Goal: Task Accomplishment & Management: Manage account settings

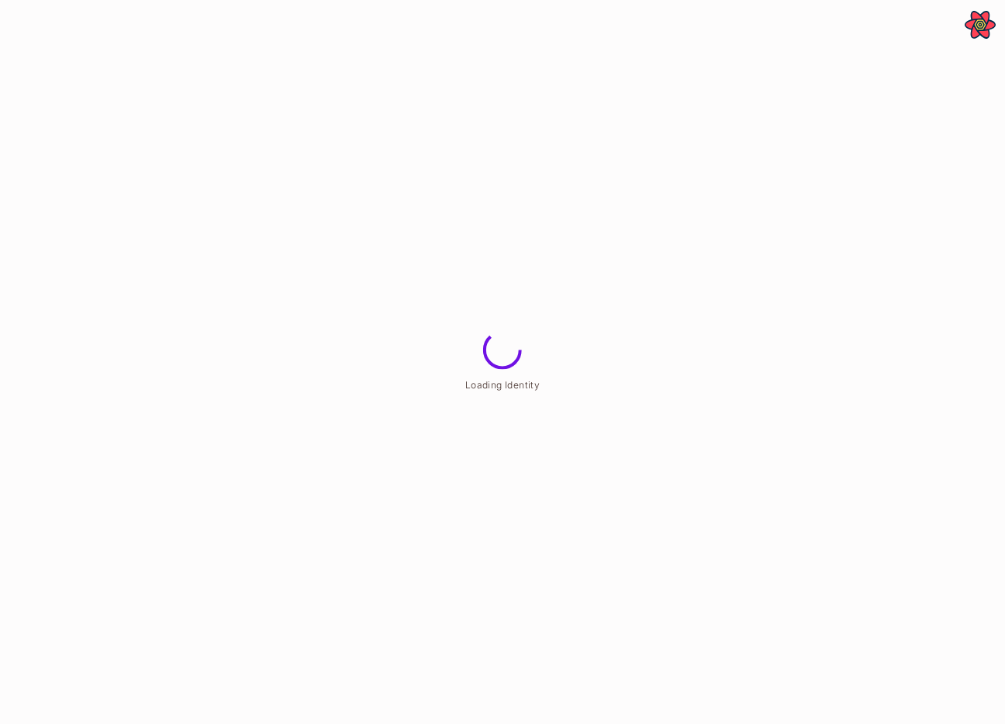
click at [906, 0] on html "**********" at bounding box center [502, 0] width 1005 height 0
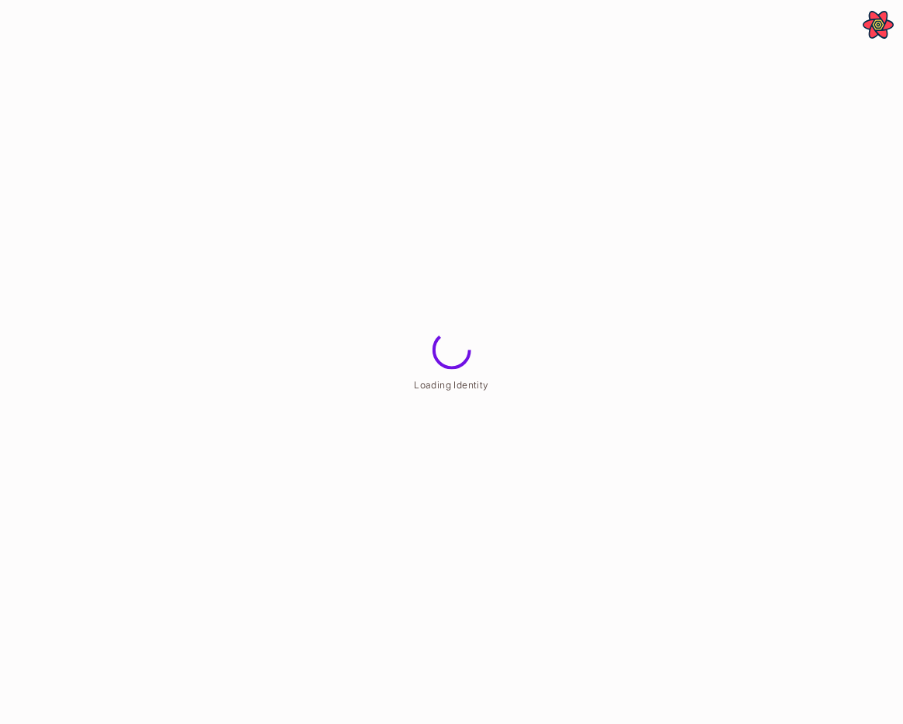
click at [750, 0] on html "**********" at bounding box center [451, 0] width 903 height 0
click at [729, 0] on html "**********" at bounding box center [451, 0] width 903 height 0
click at [726, 0] on html "**********" at bounding box center [451, 0] width 903 height 0
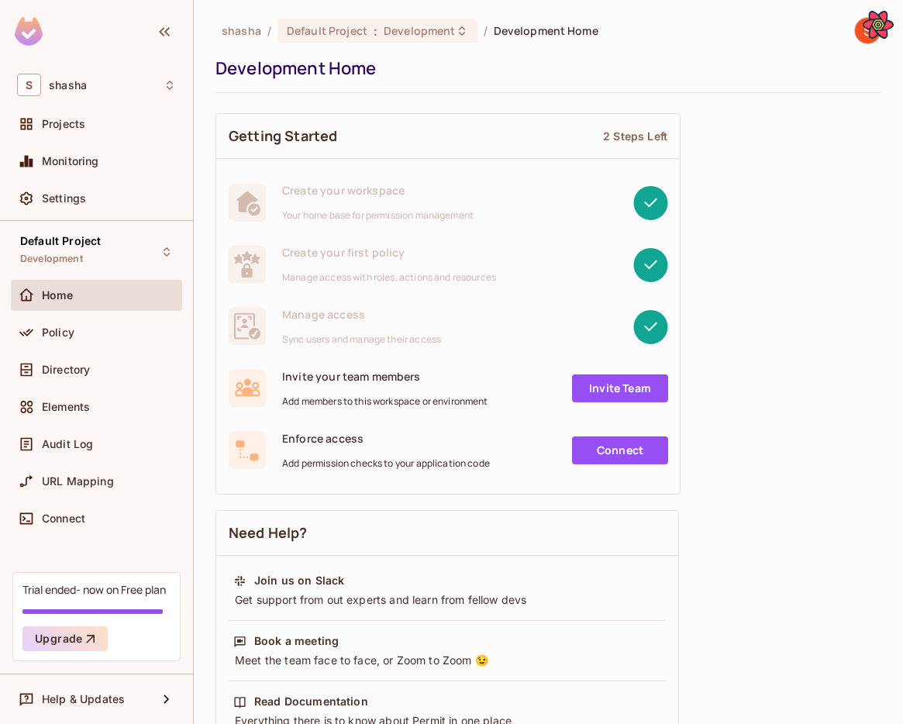
click at [887, 433] on div "shasha / Default Project : Development / Development Home Development Home Gett…" at bounding box center [548, 362] width 709 height 724
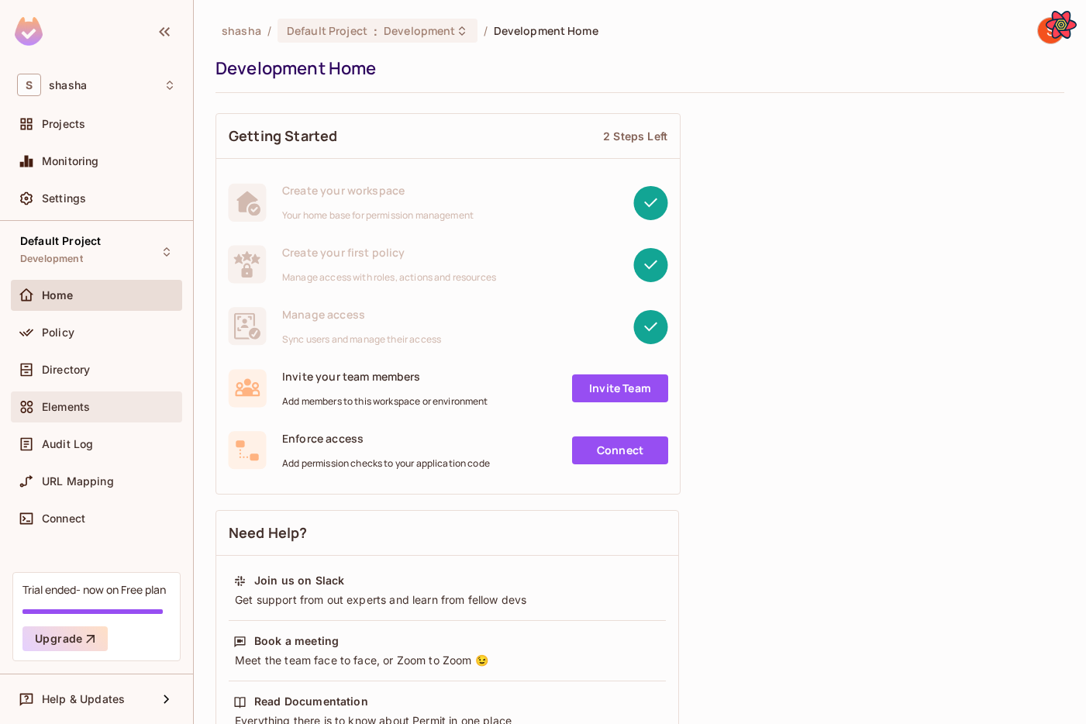
click at [87, 412] on div "Elements" at bounding box center [96, 407] width 159 height 19
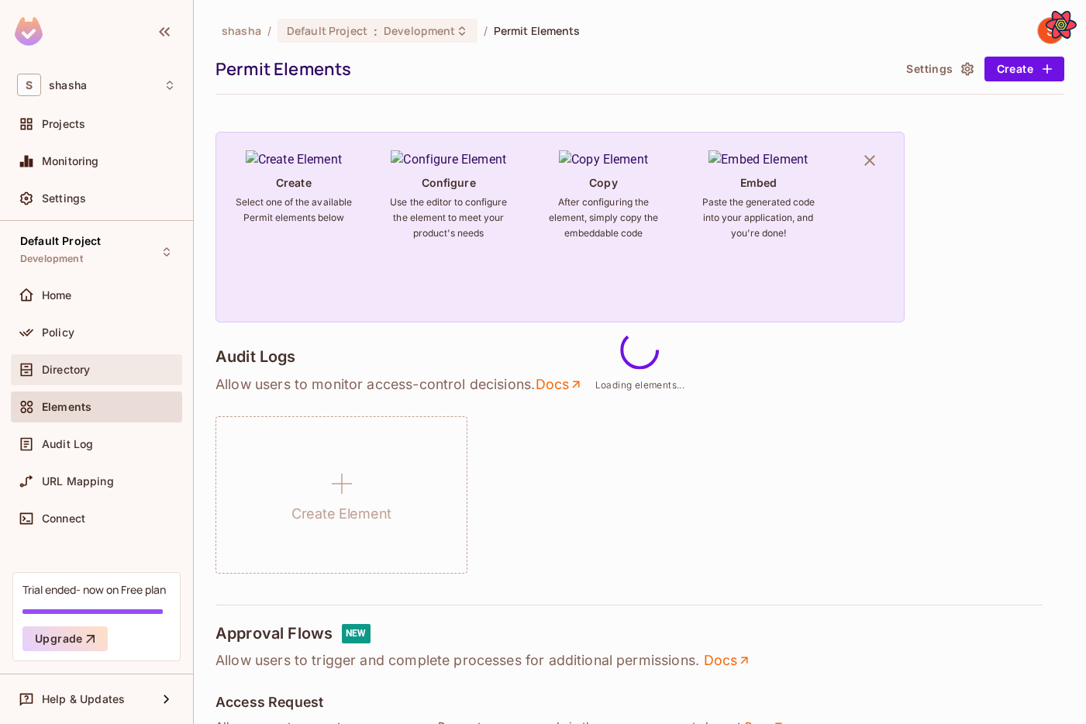
click at [90, 371] on span "Directory" at bounding box center [66, 370] width 48 height 12
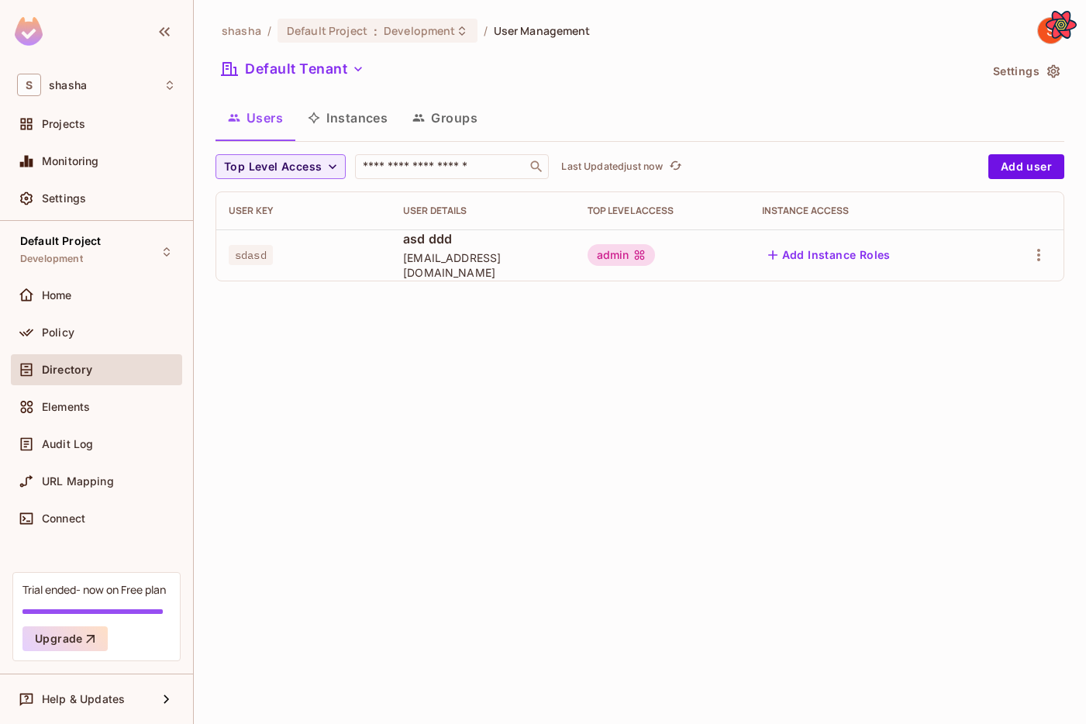
click at [452, 119] on button "Groups" at bounding box center [445, 117] width 90 height 39
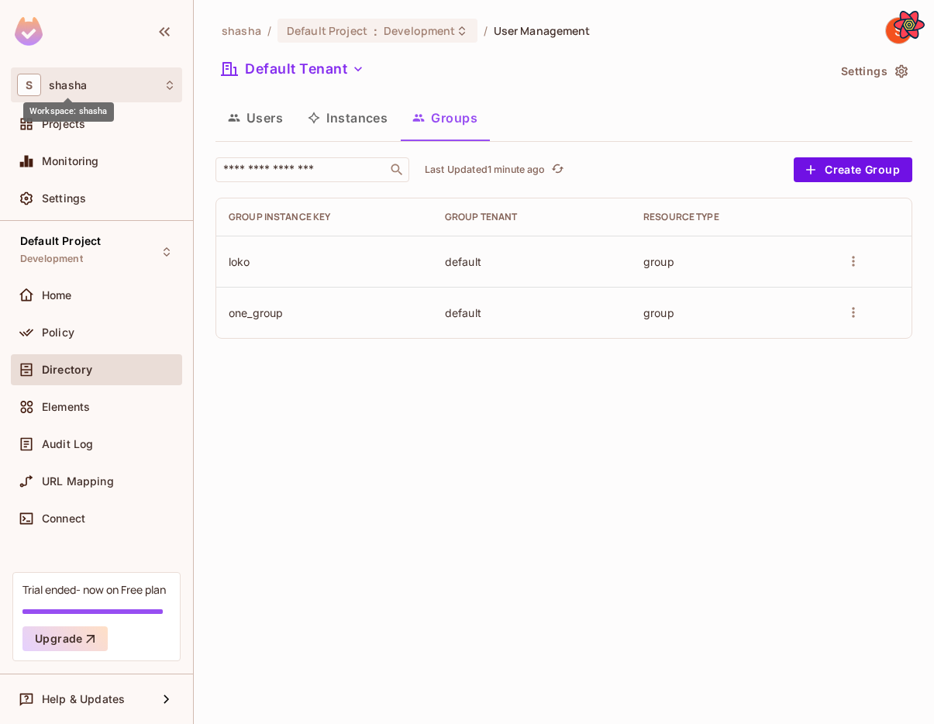
click at [70, 88] on span "shasha" at bounding box center [68, 85] width 38 height 12
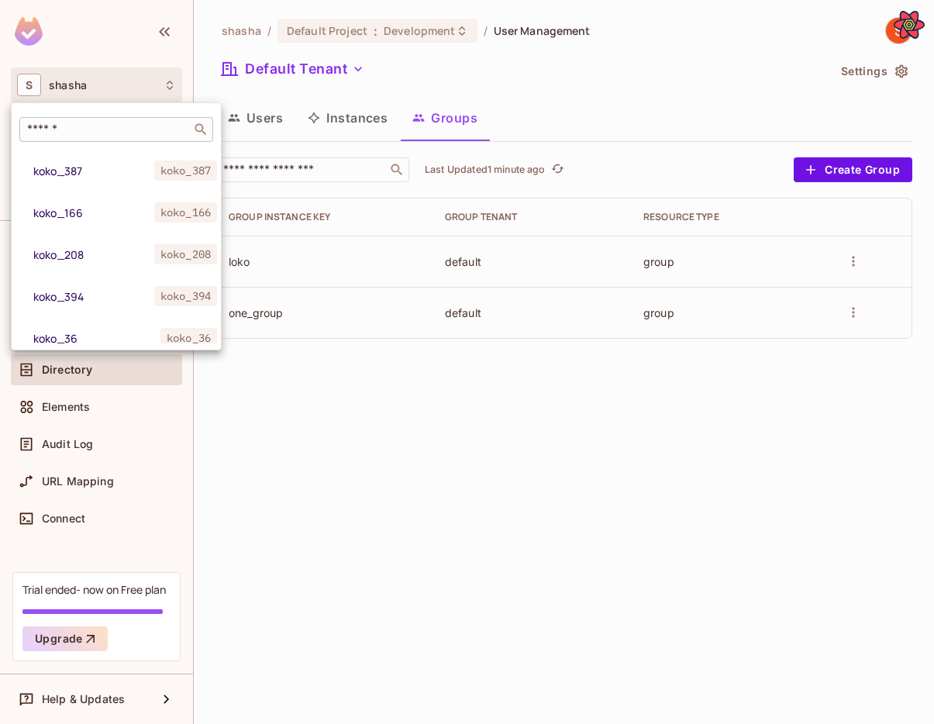
click at [75, 131] on input "text" at bounding box center [105, 130] width 163 height 16
click at [323, 507] on div at bounding box center [467, 362] width 934 height 724
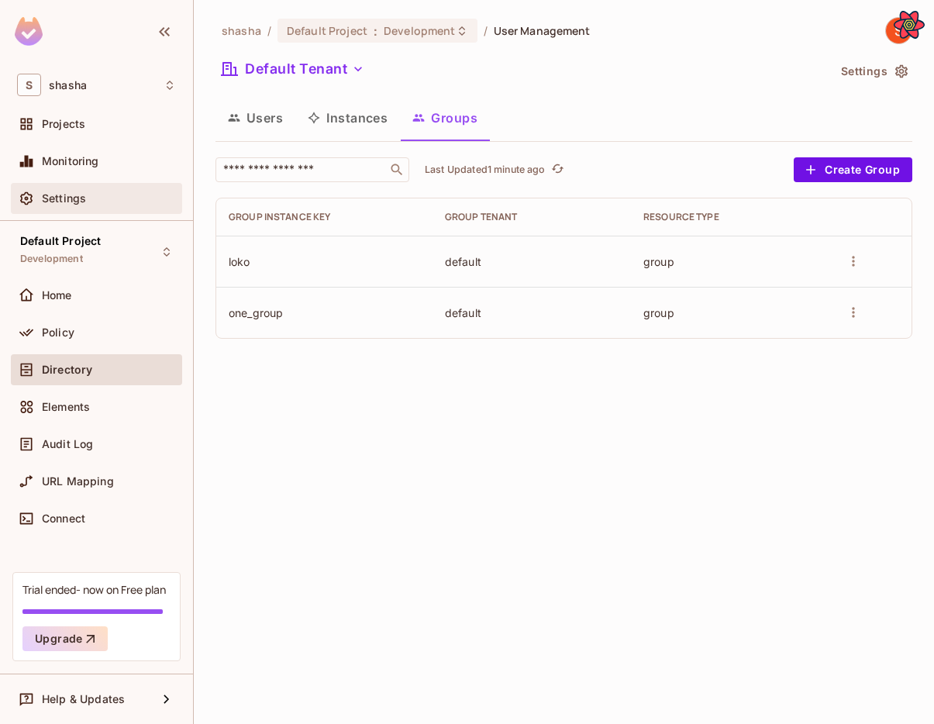
click at [60, 212] on div "Settings" at bounding box center [96, 198] width 171 height 31
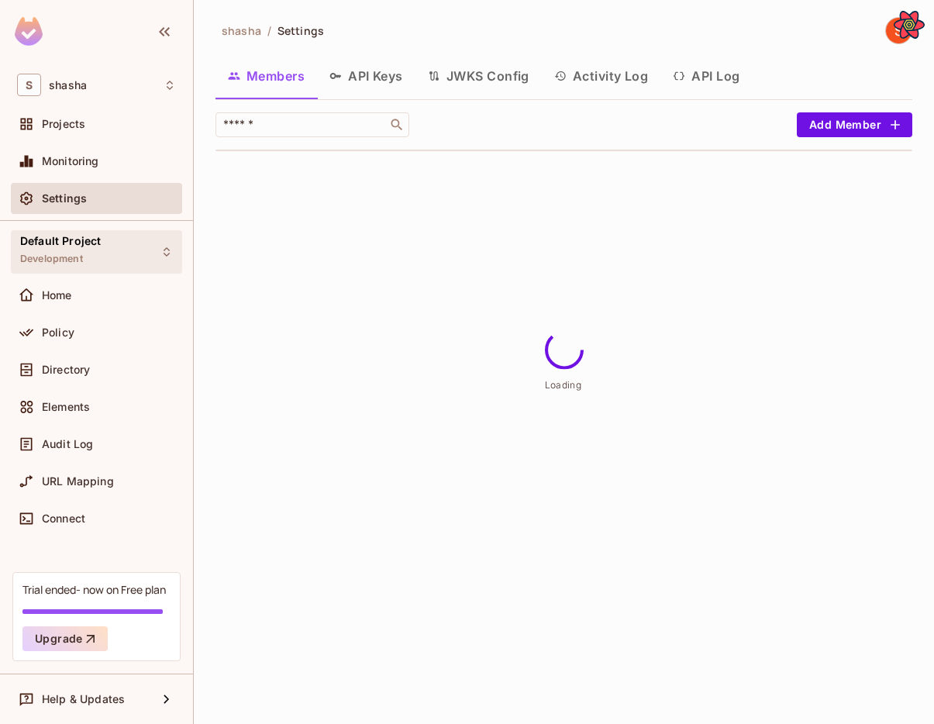
click at [60, 240] on span "Default Project" at bounding box center [60, 241] width 81 height 12
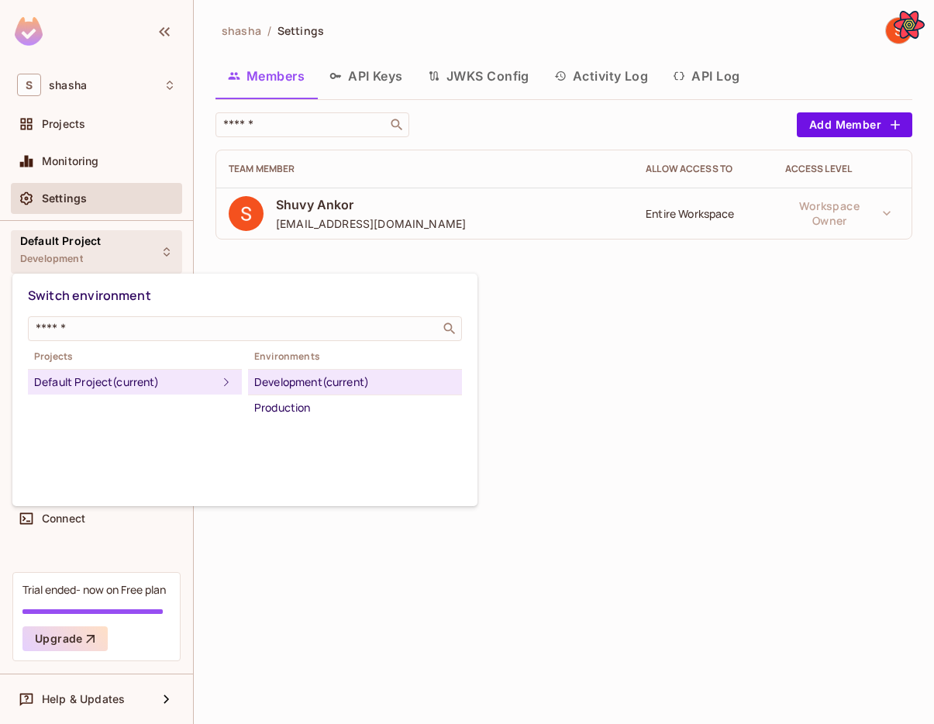
click at [275, 266] on div at bounding box center [467, 362] width 934 height 724
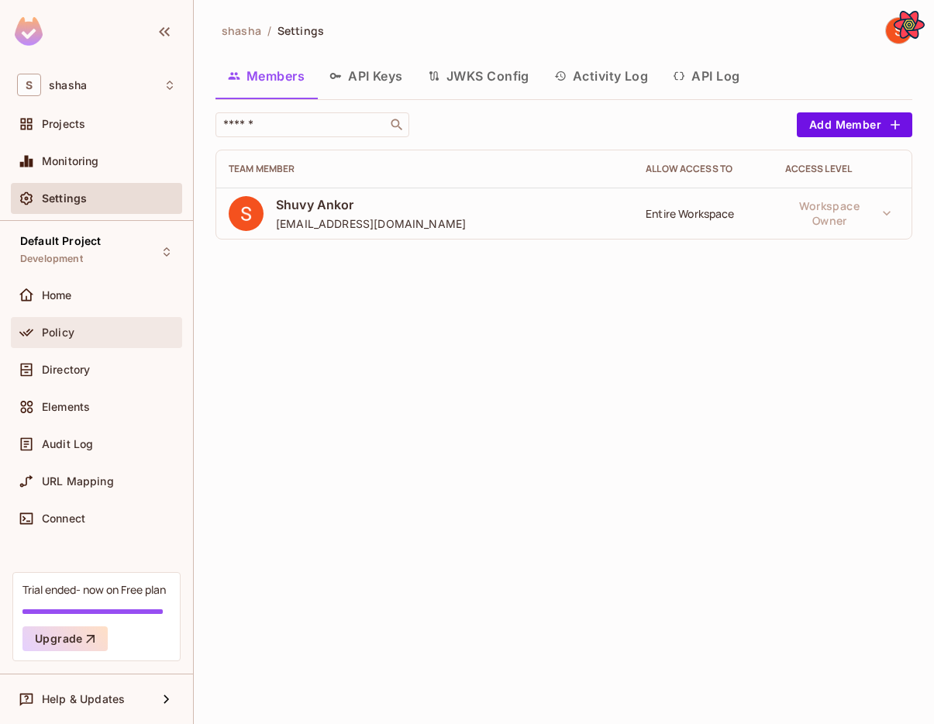
click at [98, 329] on div "Policy" at bounding box center [109, 332] width 134 height 12
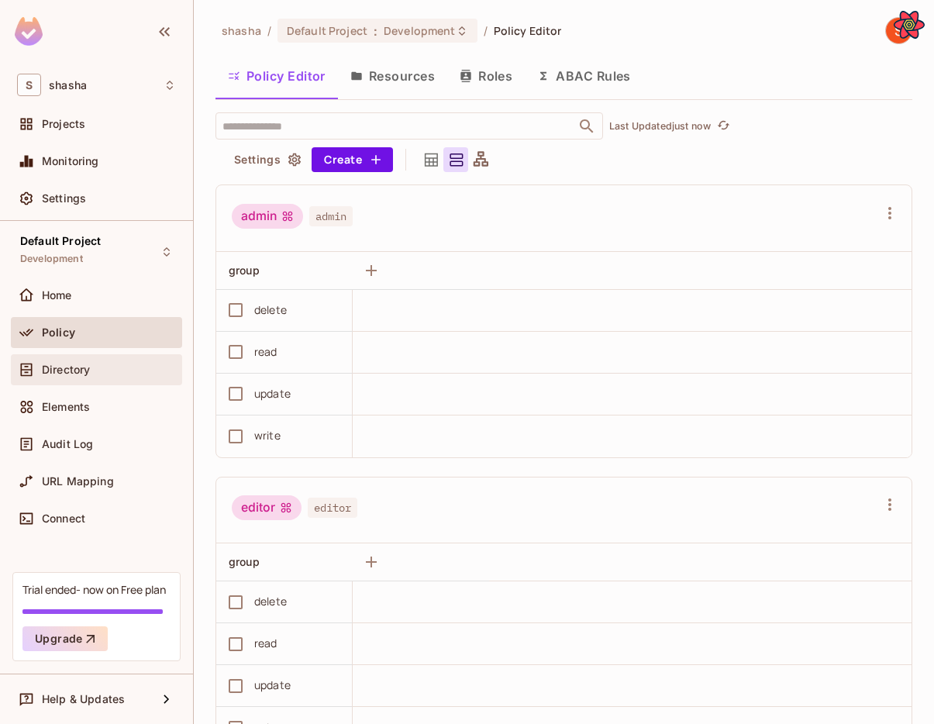
click at [97, 375] on div "Directory" at bounding box center [109, 370] width 134 height 12
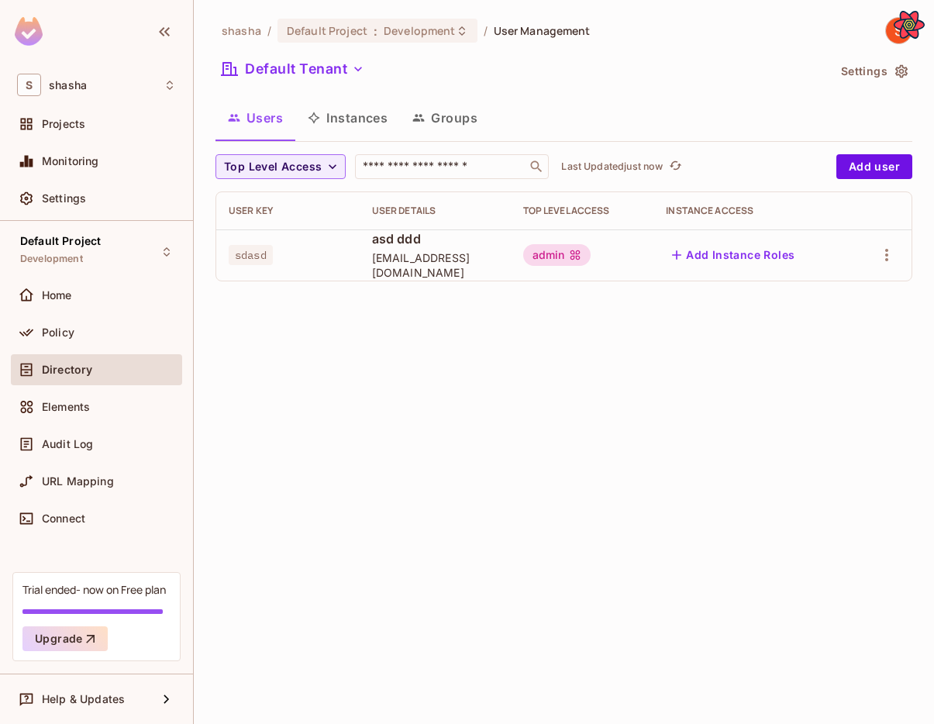
click at [456, 122] on button "Groups" at bounding box center [445, 117] width 90 height 39
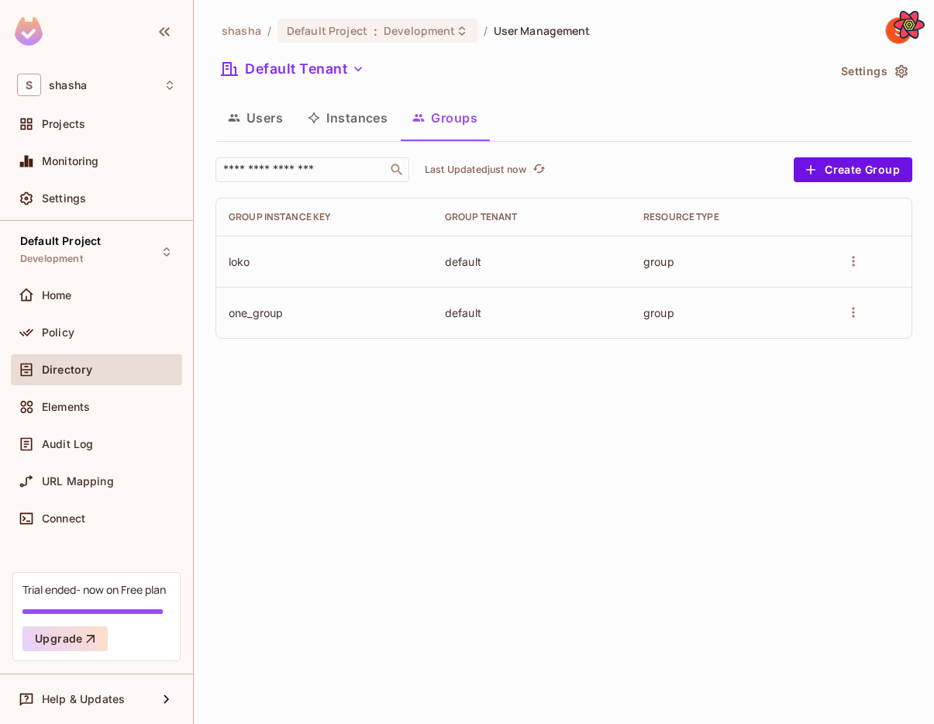
click at [557, 447] on div "shasha / Default Project : Development / User Management Default Tenant Setting…" at bounding box center [564, 362] width 740 height 724
click at [861, 323] on td at bounding box center [871, 312] width 82 height 51
click at [816, 426] on div "shasha / Default Project : Development / User Management Default Tenant Setting…" at bounding box center [564, 362] width 740 height 724
click at [658, 526] on div "shasha / Default Project : Development / User Management Default Tenant Setting…" at bounding box center [564, 362] width 740 height 724
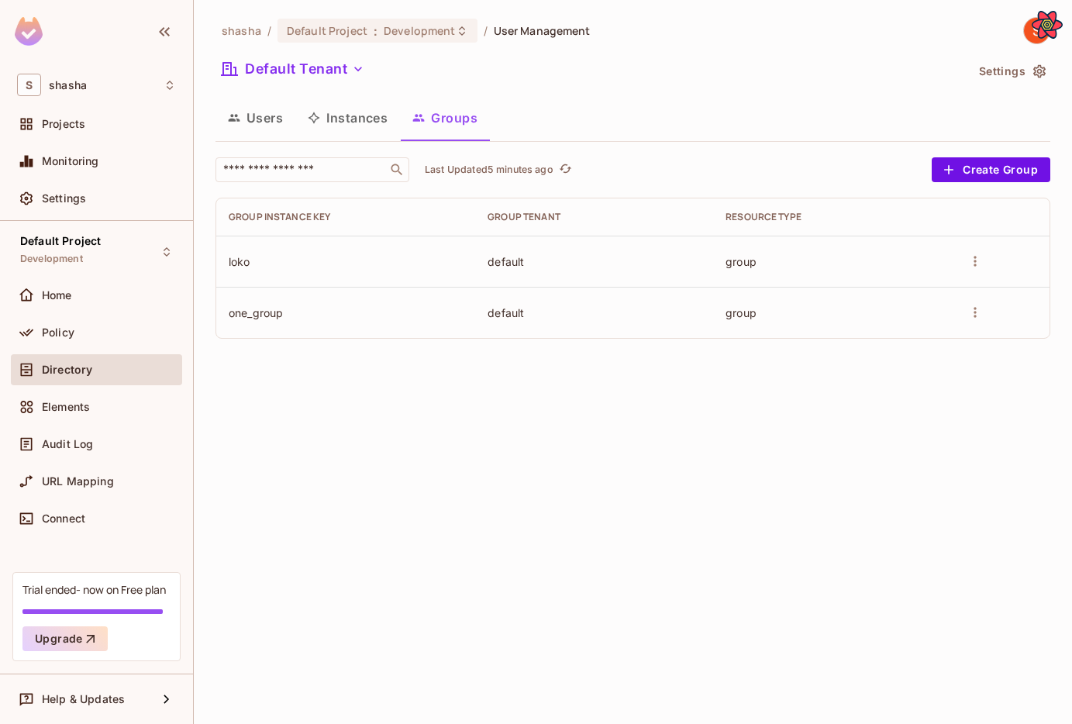
click at [902, 550] on div "shasha / Default Project : Development / User Management Default Tenant Setting…" at bounding box center [633, 362] width 878 height 724
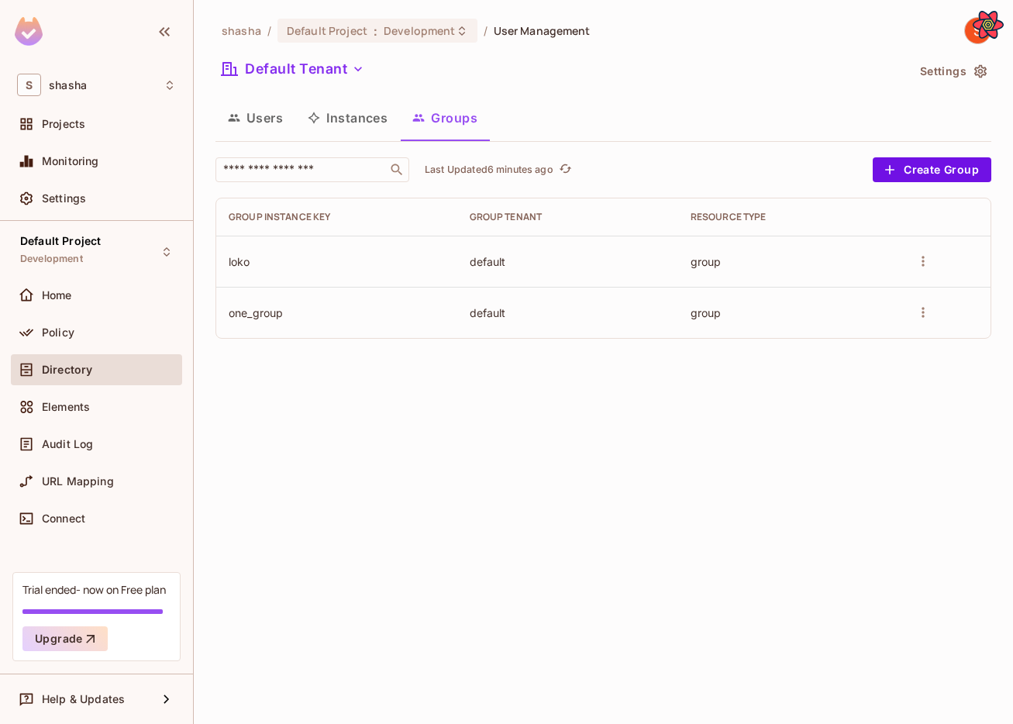
click at [902, 439] on div "shasha / Default Project : Development / User Management Default Tenant Setting…" at bounding box center [604, 362] width 820 height 724
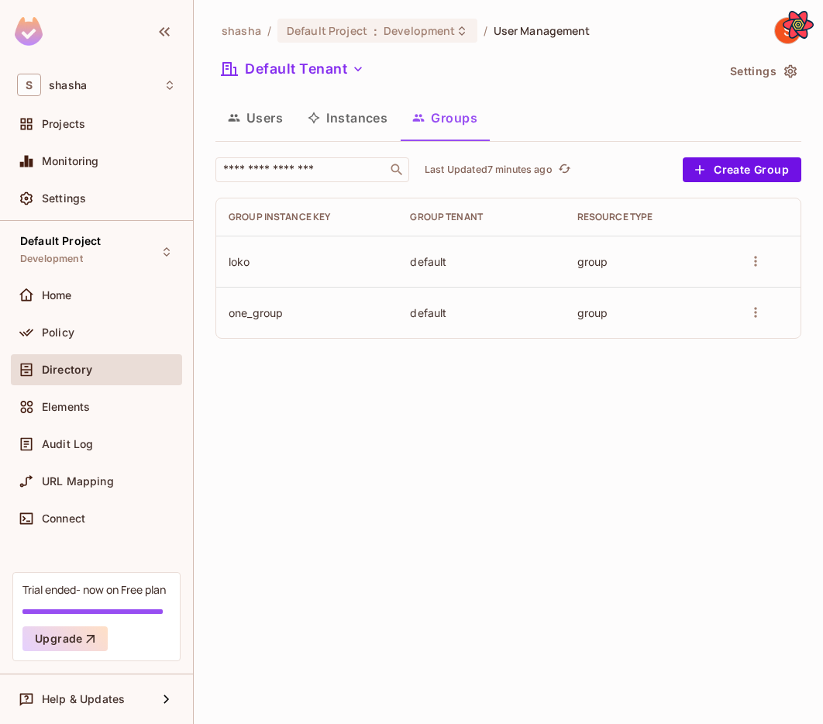
click at [616, 465] on div "shasha / Default Project : Development / User Management Default Tenant Setting…" at bounding box center [509, 362] width 630 height 724
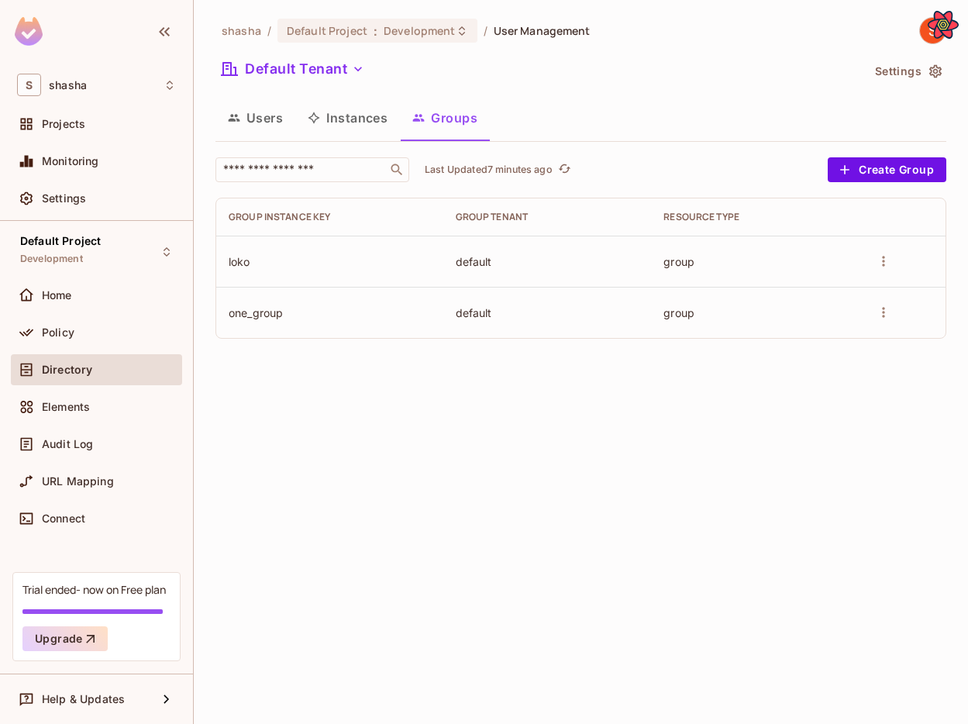
click at [897, 270] on td at bounding box center [903, 261] width 86 height 51
click at [886, 266] on icon "more" at bounding box center [884, 262] width 16 height 16
click at [847, 253] on div at bounding box center [484, 362] width 968 height 724
click at [861, 181] on button "Create Group" at bounding box center [887, 169] width 119 height 25
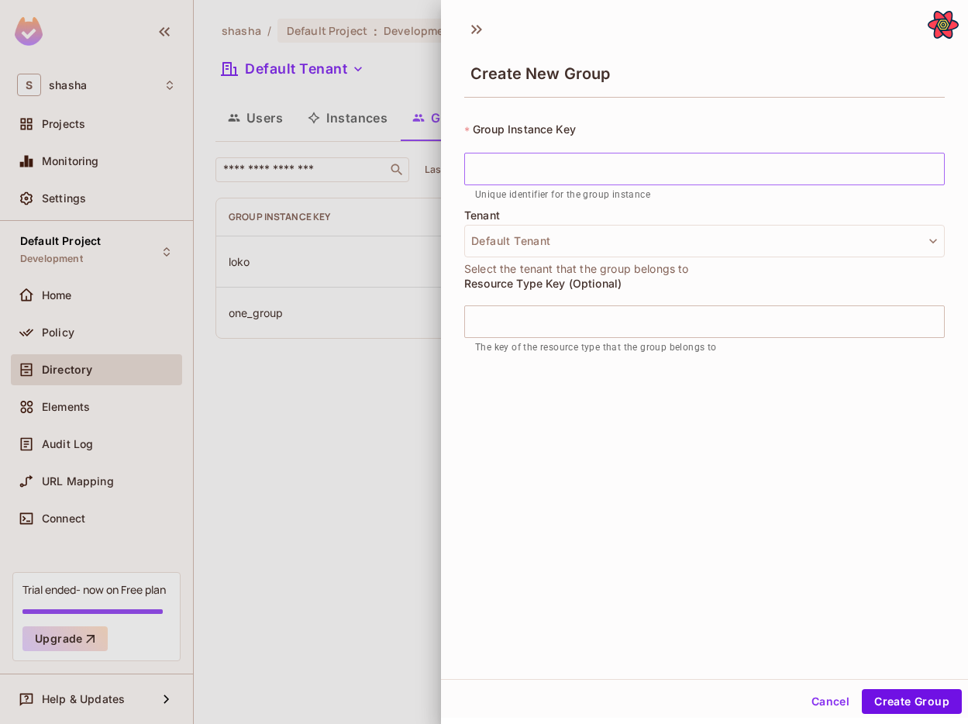
click at [771, 173] on input "text" at bounding box center [704, 169] width 481 height 33
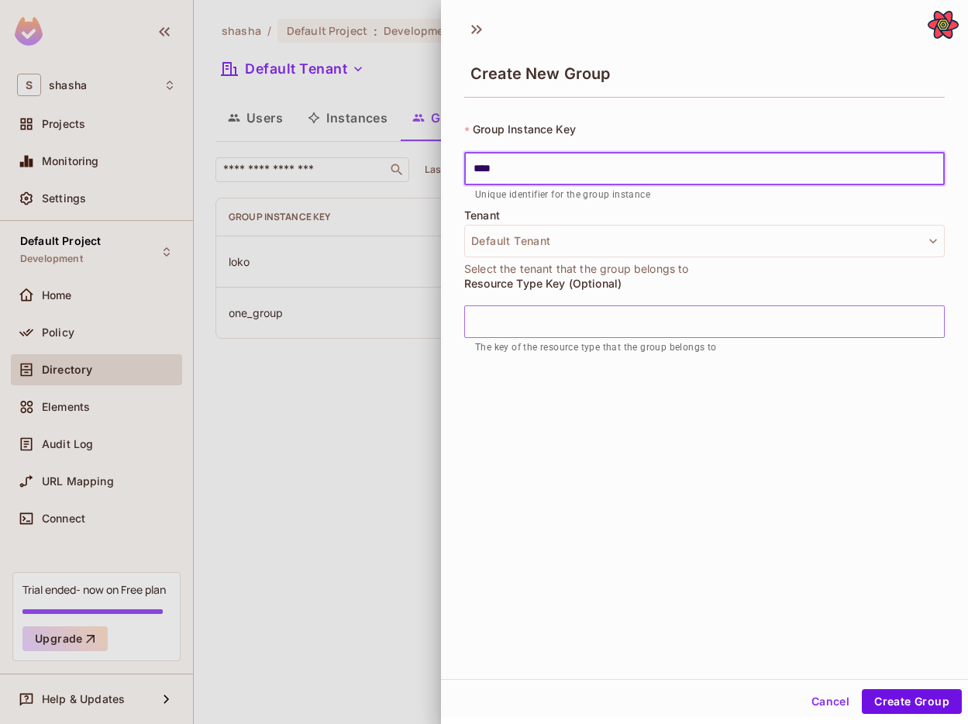
type input "****"
click at [651, 321] on input "text" at bounding box center [704, 321] width 481 height 33
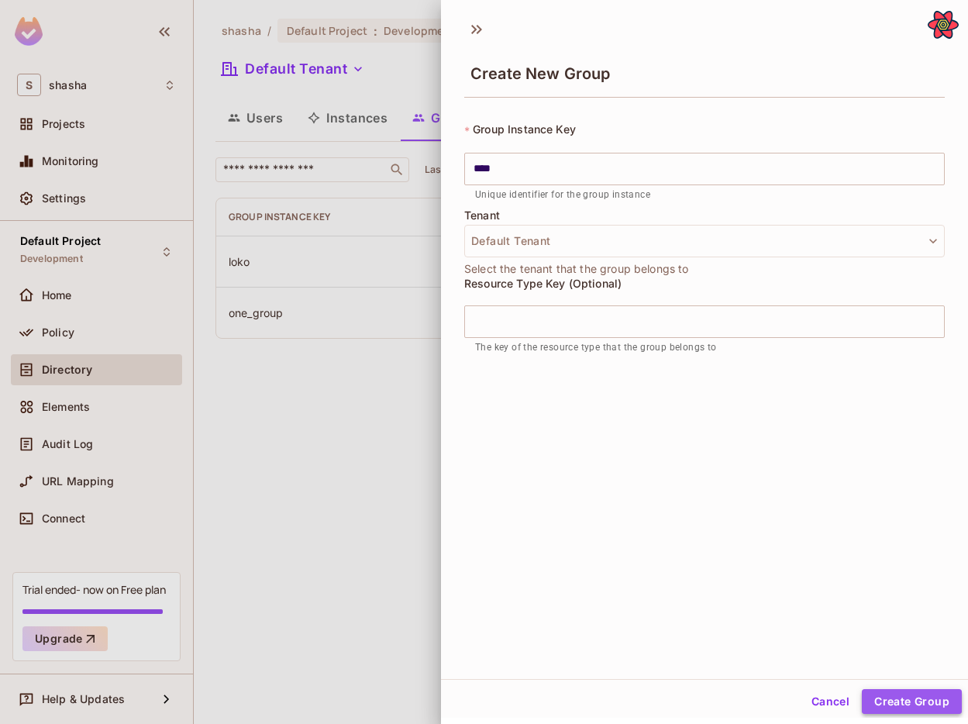
click at [893, 701] on button "Create Group" at bounding box center [912, 701] width 100 height 25
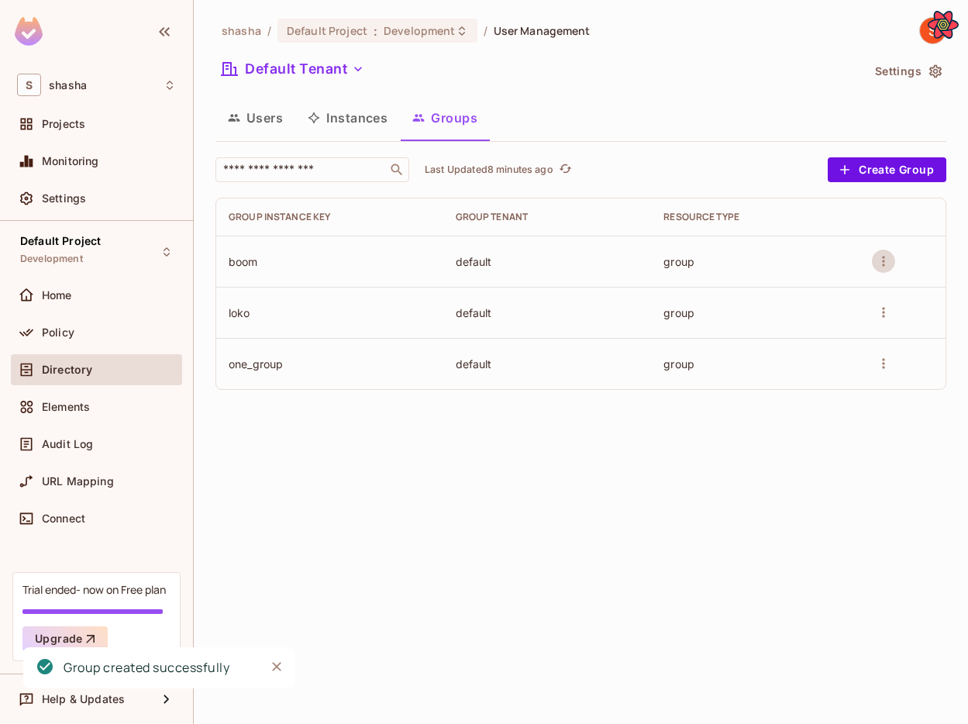
click at [885, 263] on icon "more" at bounding box center [884, 262] width 16 height 16
click at [868, 299] on li "Edit Group" at bounding box center [834, 291] width 121 height 25
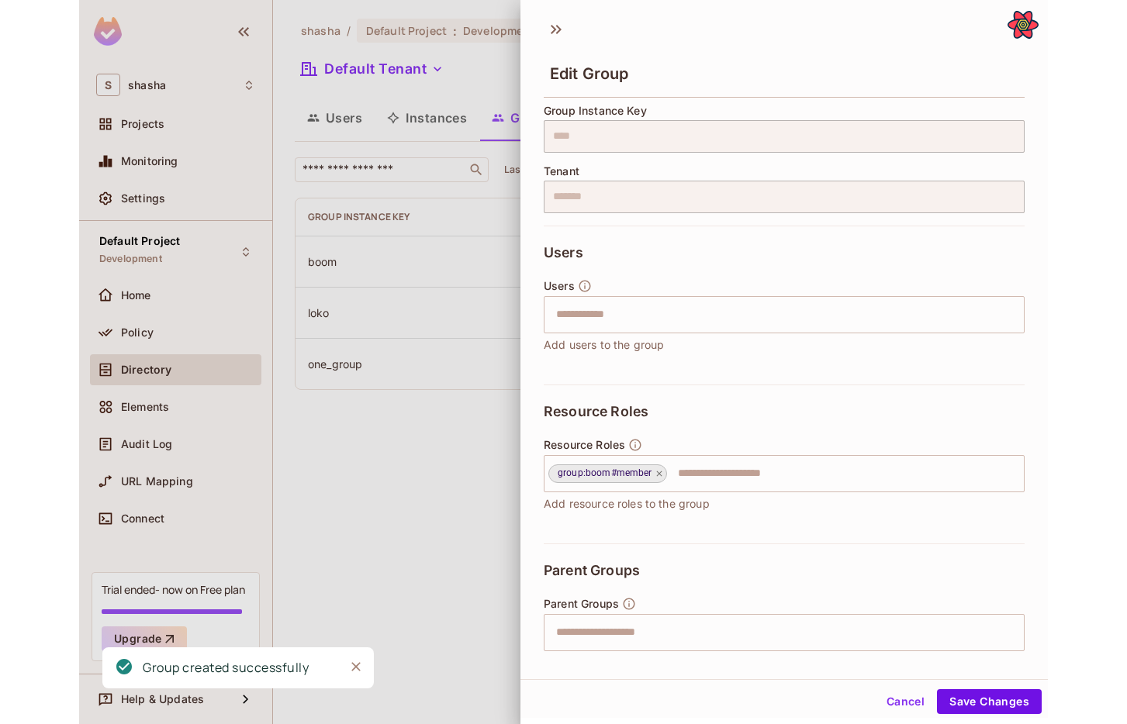
scroll to position [38, 0]
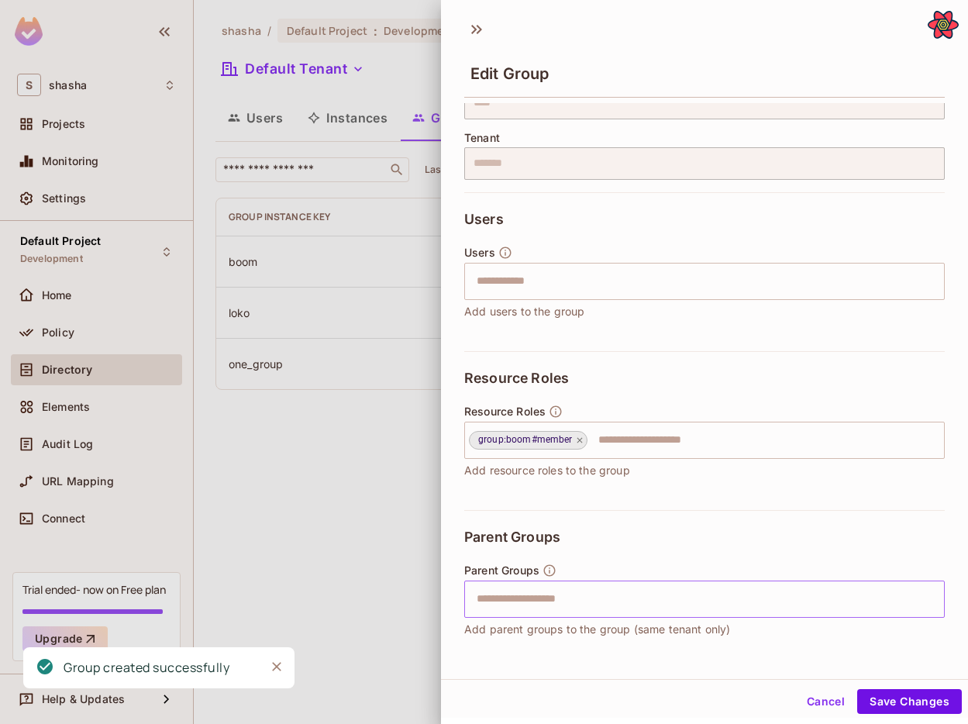
click at [628, 591] on input "text" at bounding box center [691, 599] width 447 height 31
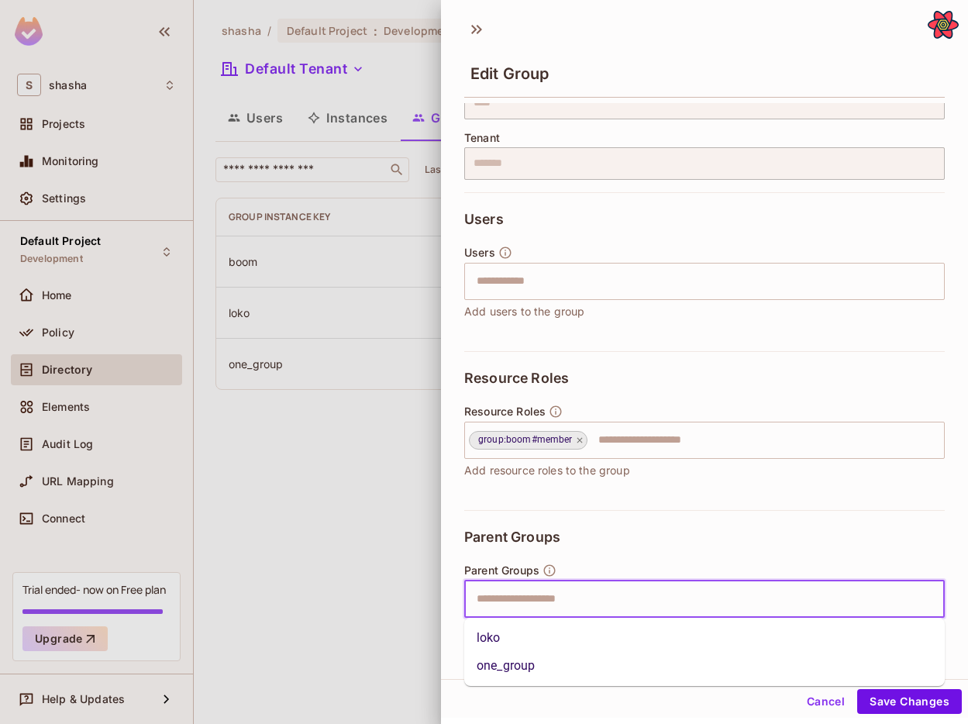
click at [584, 671] on li "one_group" at bounding box center [704, 666] width 481 height 28
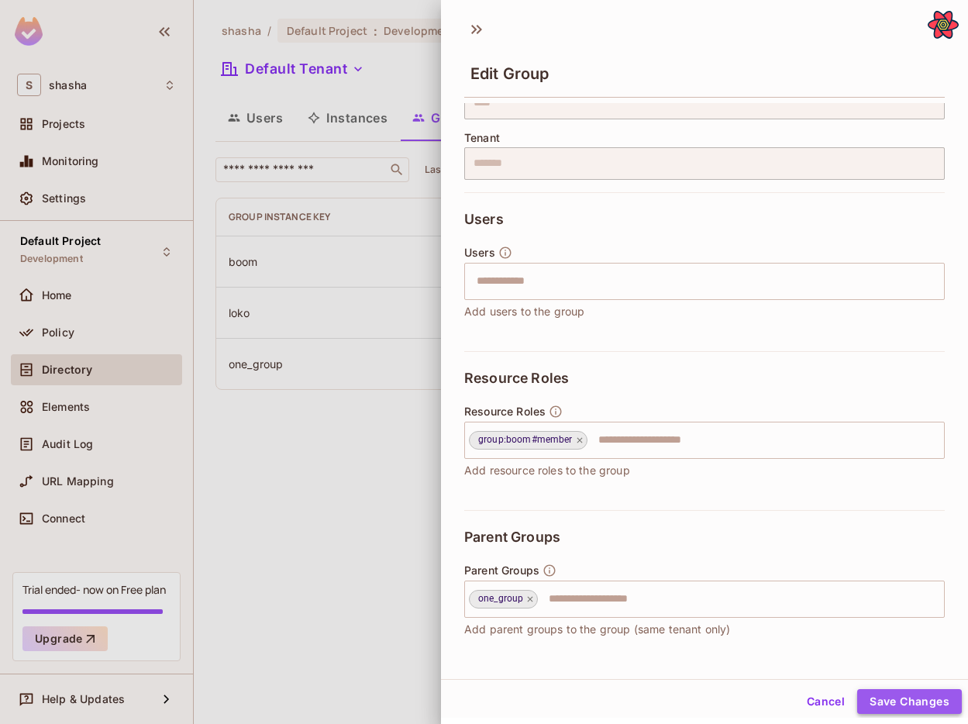
click at [902, 702] on button "Save Changes" at bounding box center [910, 701] width 105 height 25
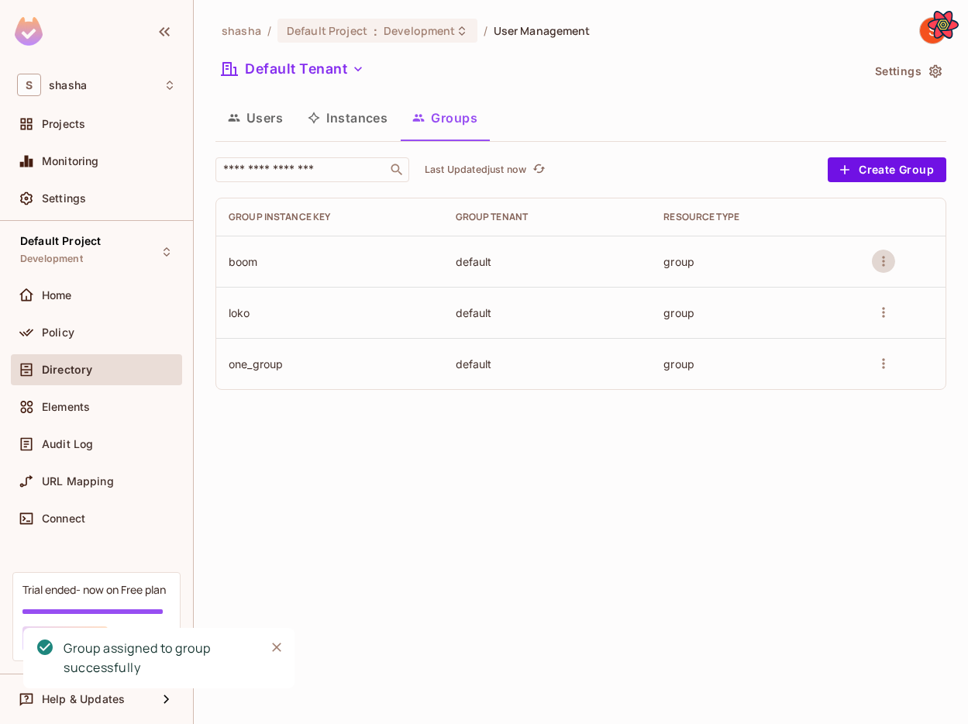
click at [881, 254] on icon "more" at bounding box center [884, 262] width 16 height 16
click at [847, 291] on span "Edit Group" at bounding box center [848, 292] width 68 height 15
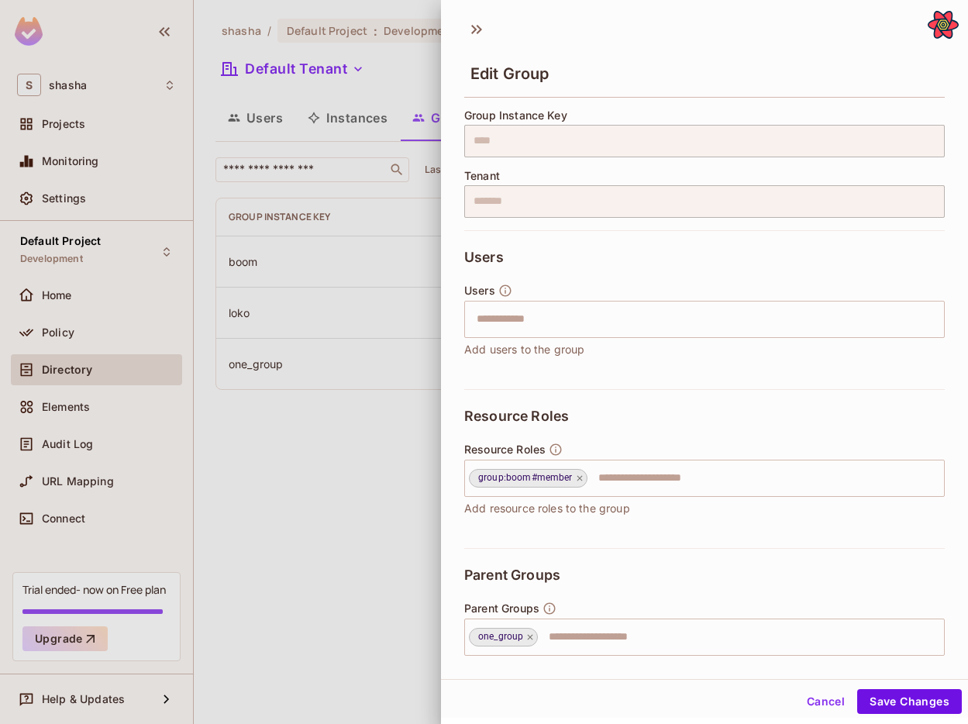
click at [381, 484] on div at bounding box center [484, 362] width 968 height 724
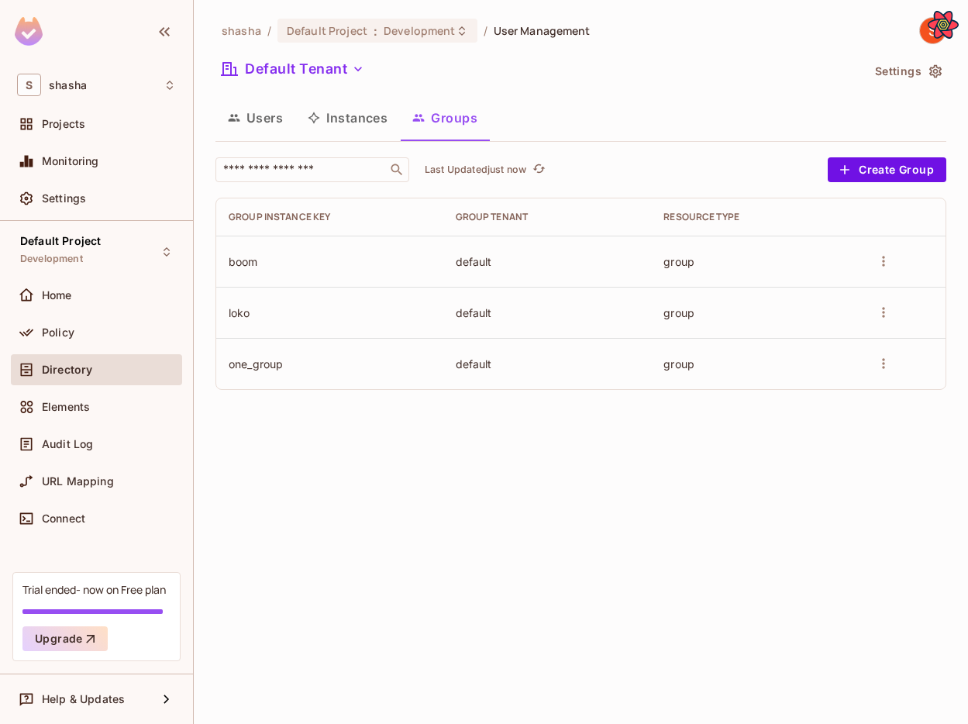
click at [883, 306] on icon "more" at bounding box center [884, 313] width 16 height 16
click at [689, 364] on div at bounding box center [484, 362] width 968 height 724
click at [878, 365] on icon "more" at bounding box center [884, 364] width 16 height 16
click at [852, 401] on span "Edit Group" at bounding box center [848, 394] width 68 height 15
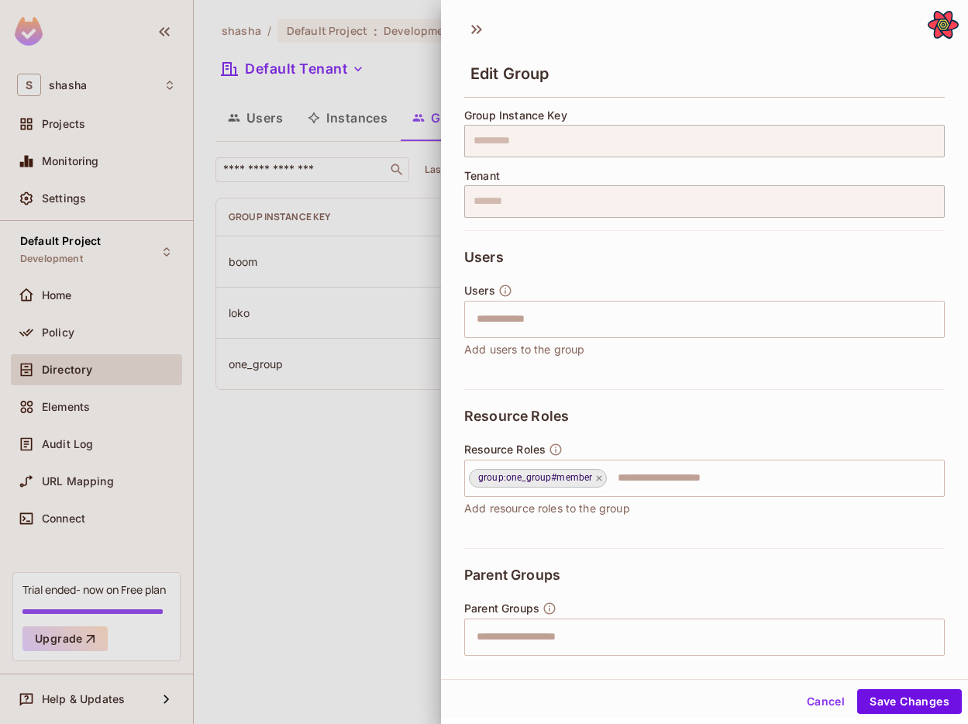
click at [363, 532] on div at bounding box center [484, 362] width 968 height 724
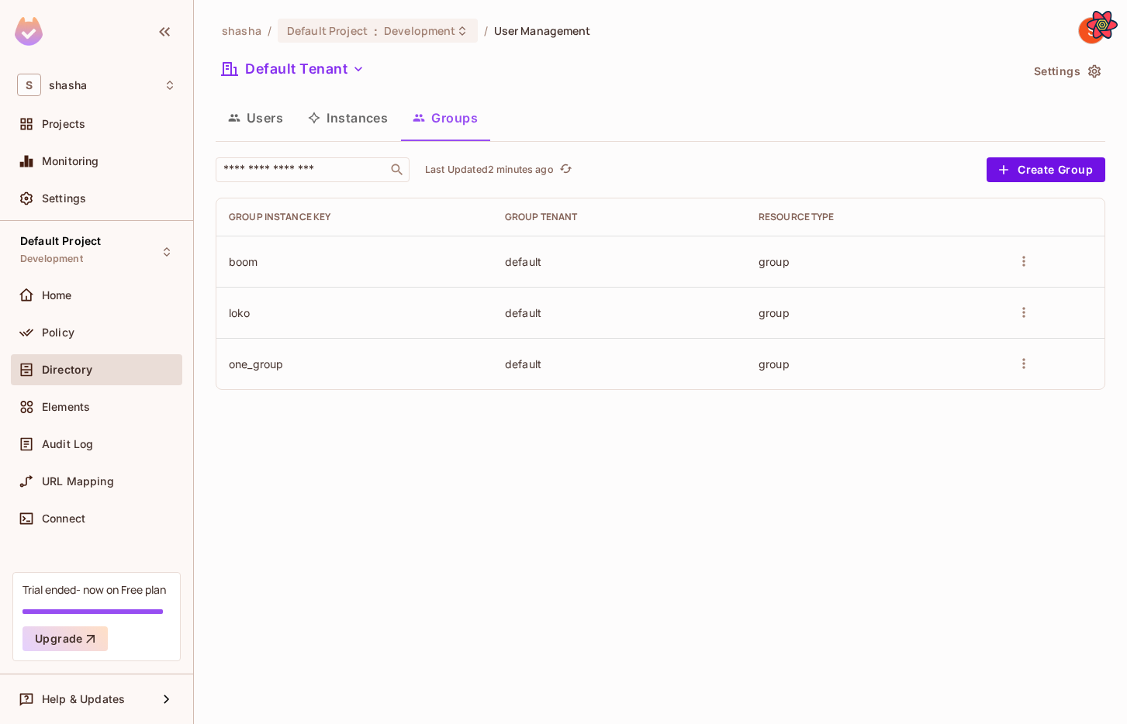
click at [902, 525] on div "shasha / Default Project : Development / User Management Default Tenant Setting…" at bounding box center [660, 362] width 933 height 724
click at [902, 266] on td at bounding box center [1051, 261] width 105 height 51
click at [902, 238] on td at bounding box center [1051, 261] width 105 height 51
click at [902, 263] on icon "more" at bounding box center [1024, 262] width 16 height 16
click at [902, 287] on span "Edit Group" at bounding box center [988, 292] width 68 height 15
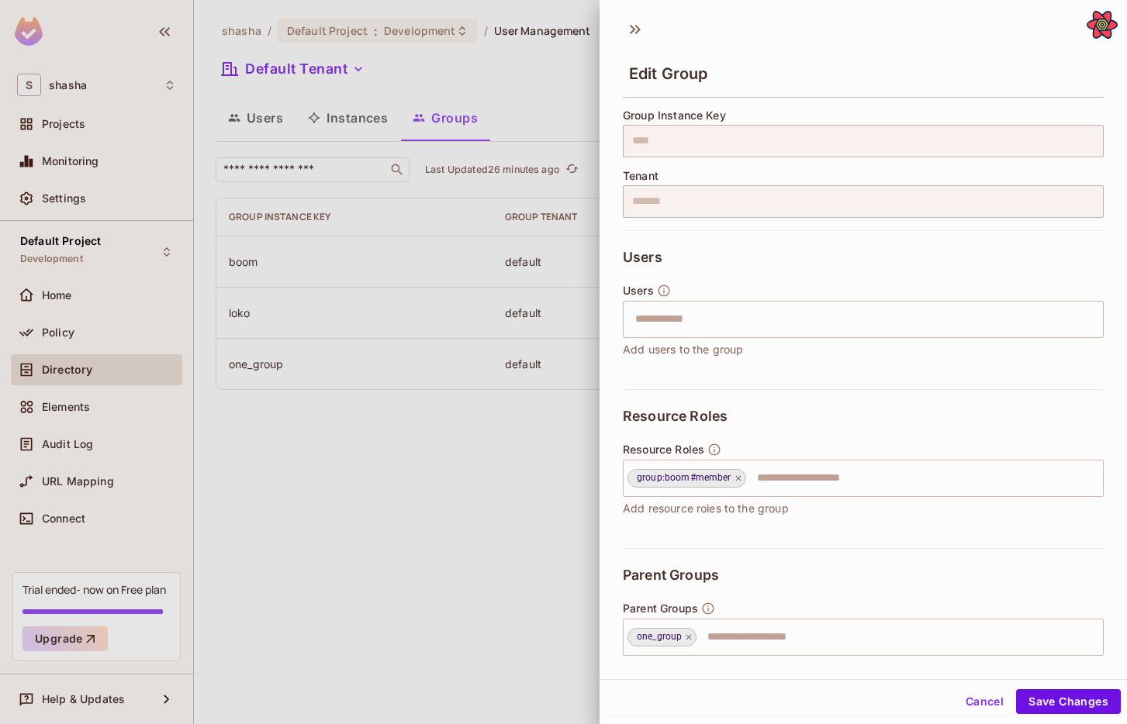
click at [897, 341] on div "Users ​ Add users to the group" at bounding box center [863, 321] width 481 height 74
click at [890, 331] on input "text" at bounding box center [849, 319] width 447 height 31
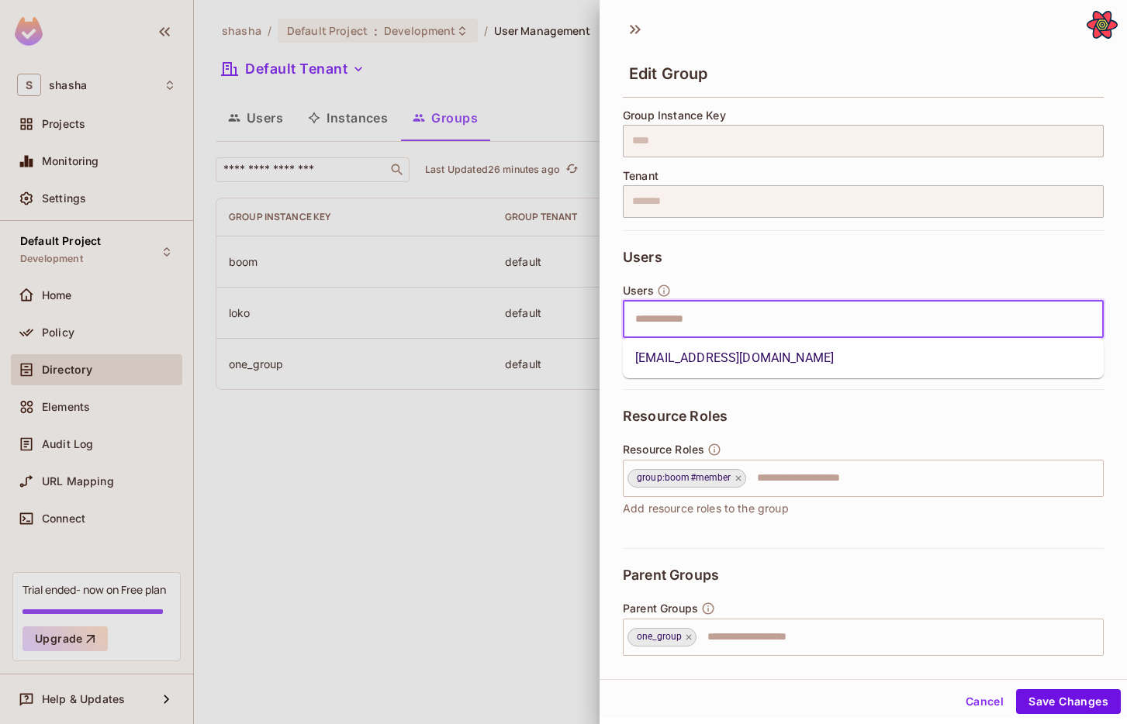
click at [858, 364] on li "[EMAIL_ADDRESS][DOMAIN_NAME]" at bounding box center [863, 358] width 481 height 28
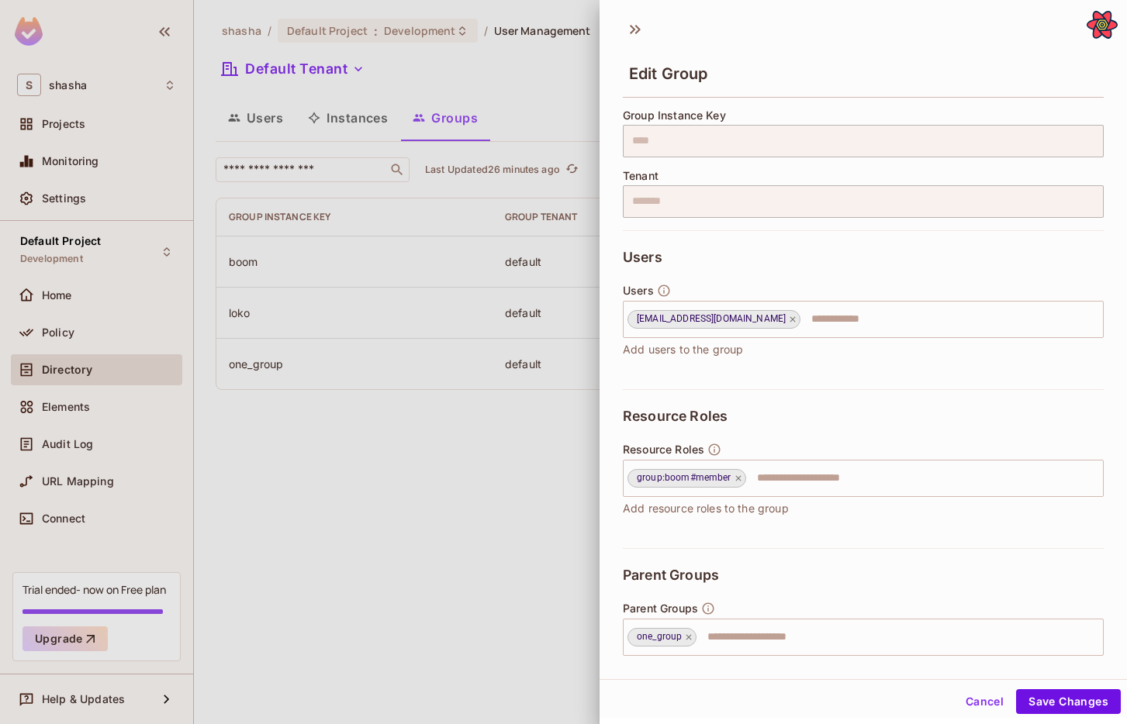
click at [867, 340] on div "Users dasds@asds.co ​ Add users to the group" at bounding box center [863, 321] width 481 height 74
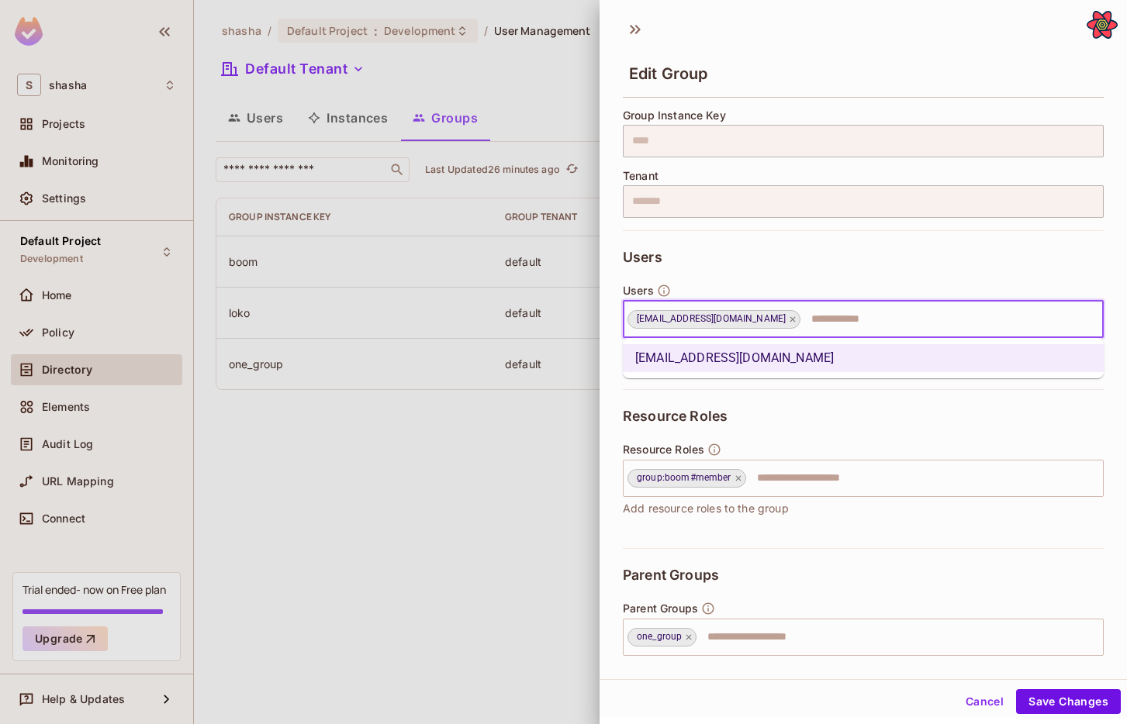
click at [867, 323] on input "text" at bounding box center [937, 319] width 271 height 31
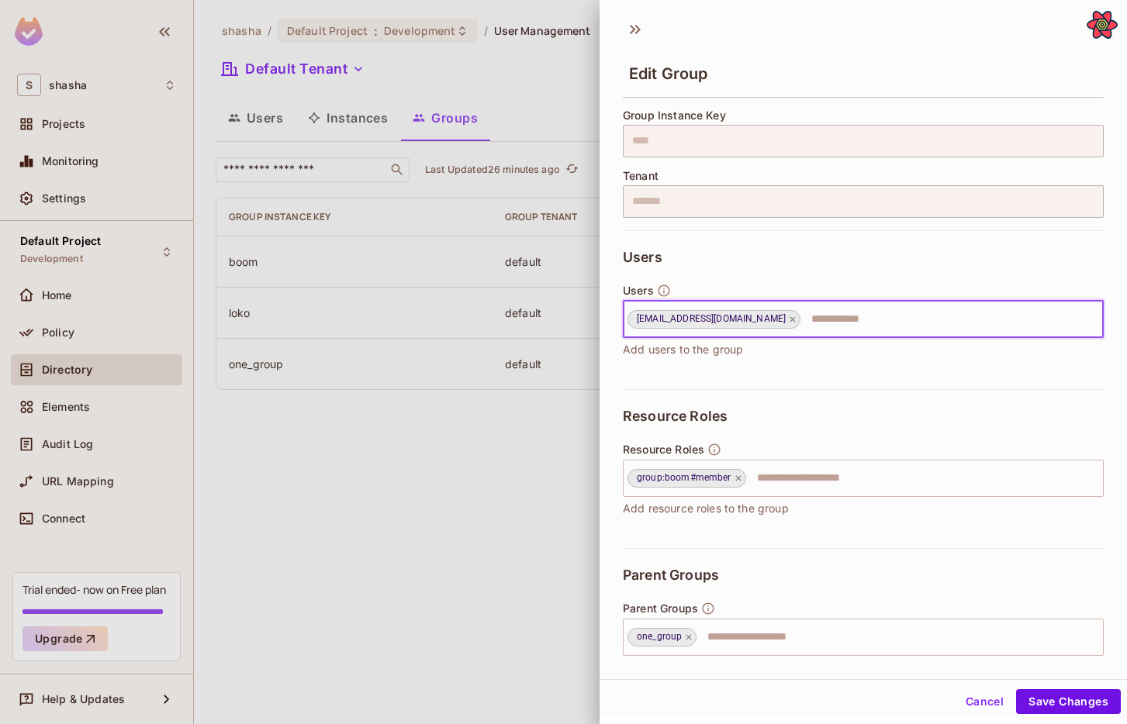
click at [868, 323] on input "text" at bounding box center [937, 319] width 271 height 31
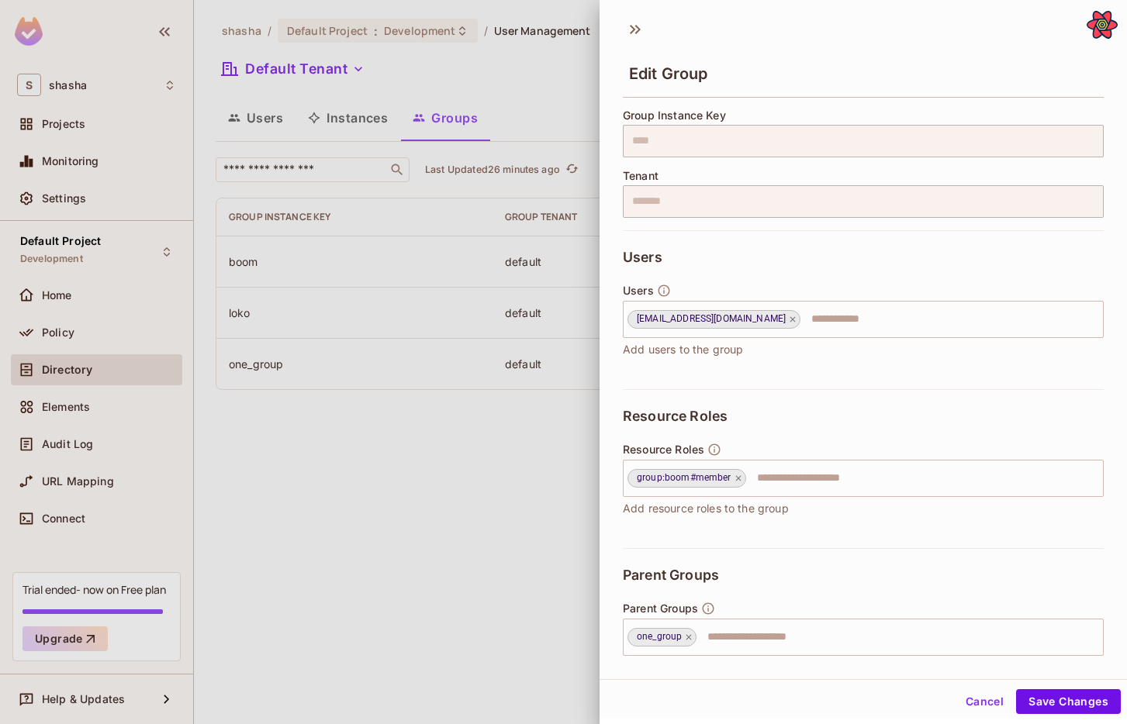
click at [463, 508] on div at bounding box center [563, 362] width 1127 height 724
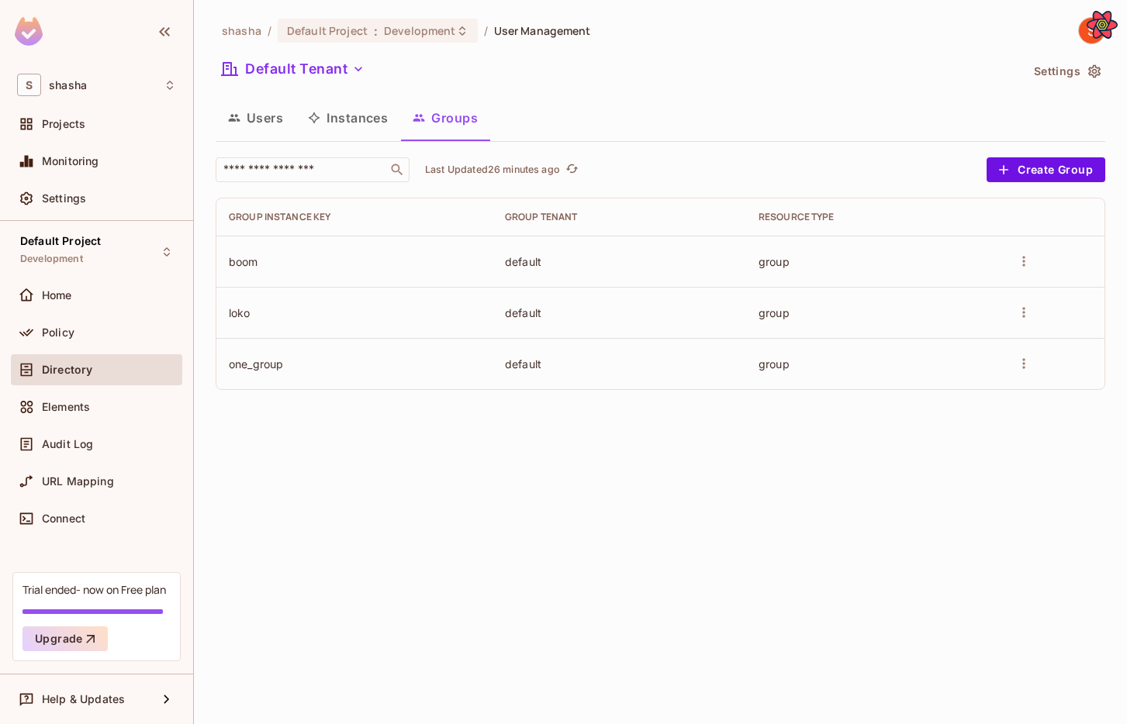
click at [267, 129] on button "Users" at bounding box center [256, 117] width 80 height 39
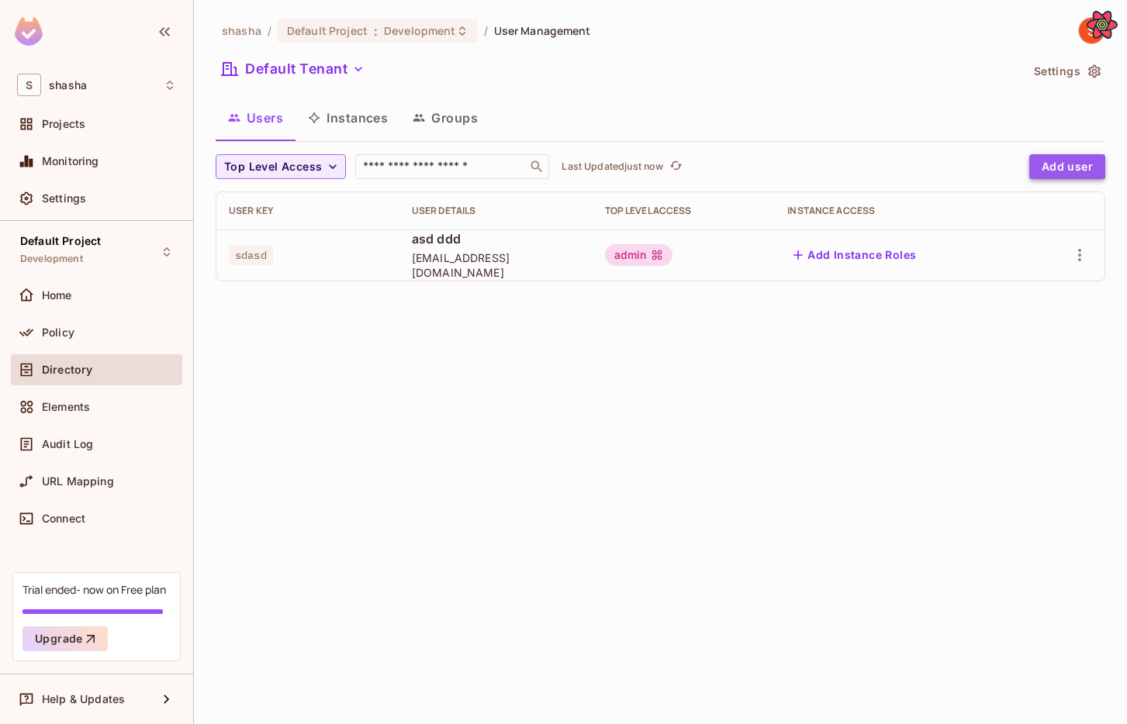
click at [902, 164] on button "Add user" at bounding box center [1067, 166] width 76 height 25
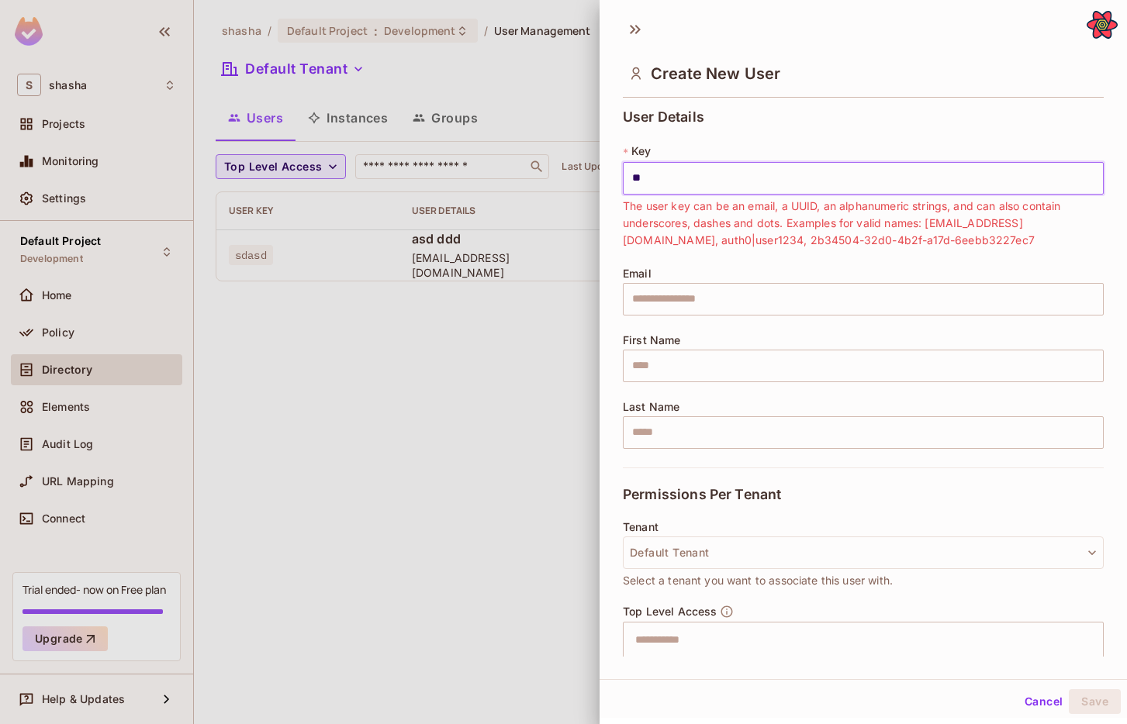
type input "*"
click at [676, 182] on input "text" at bounding box center [863, 178] width 481 height 33
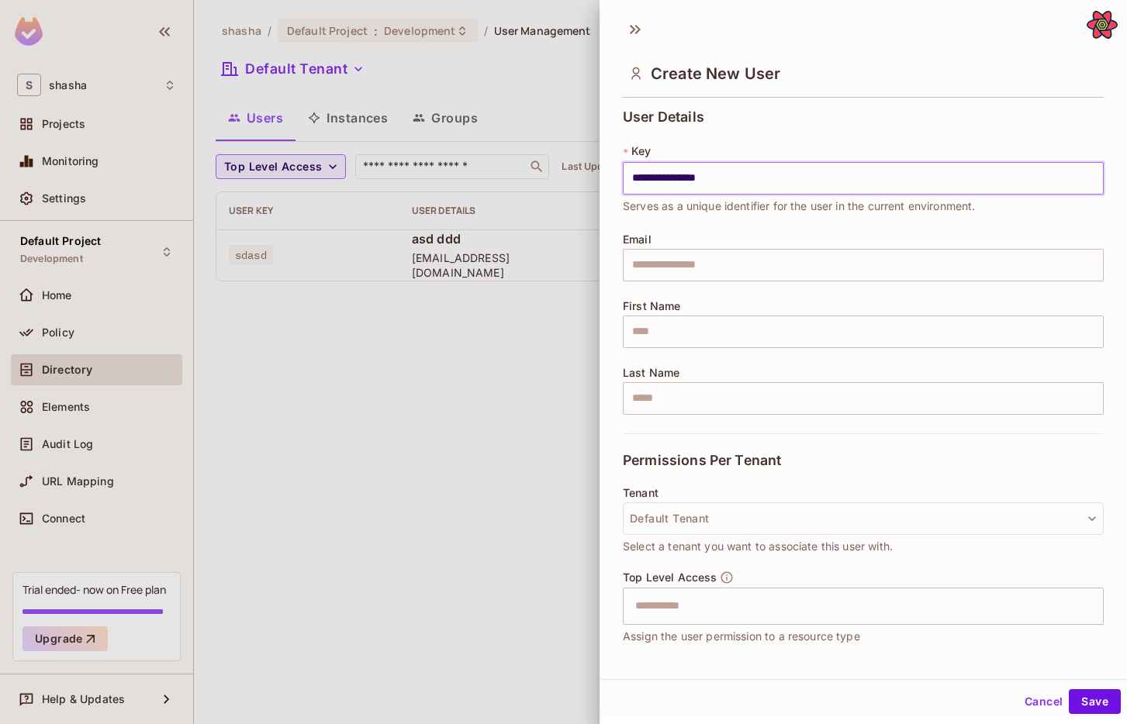
type input "**********"
paste input "**********"
type input "**********"
click at [684, 335] on input "text" at bounding box center [863, 332] width 481 height 33
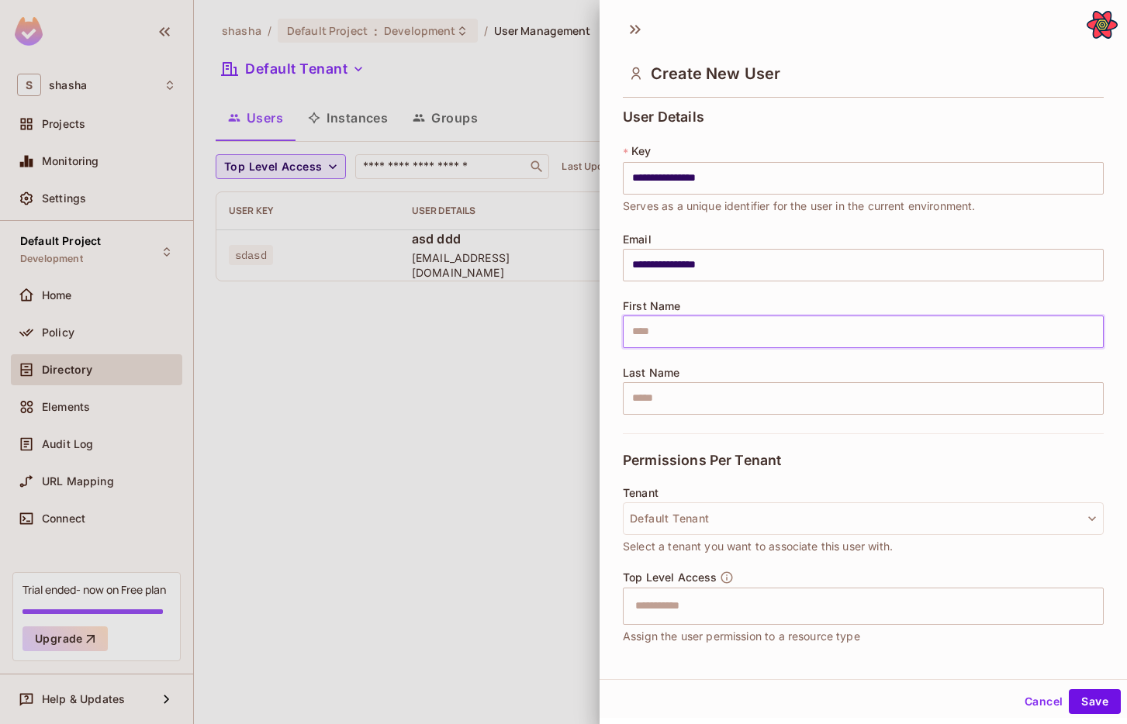
paste input "**********"
type input "*****"
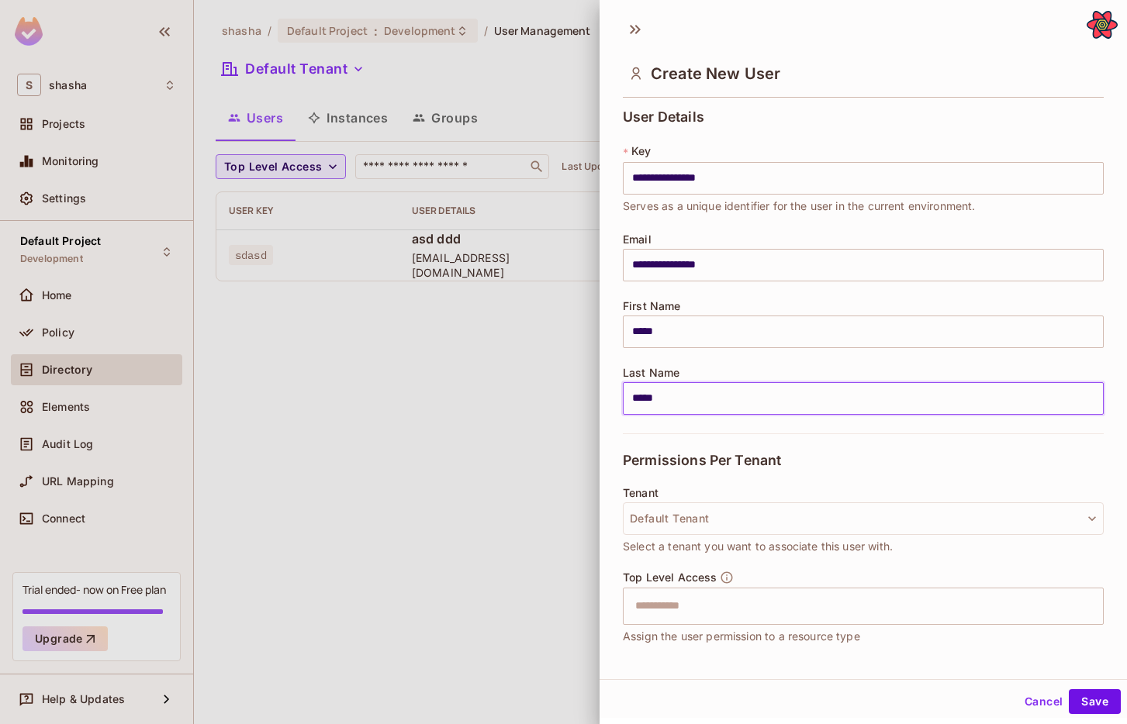
scroll to position [101, 0]
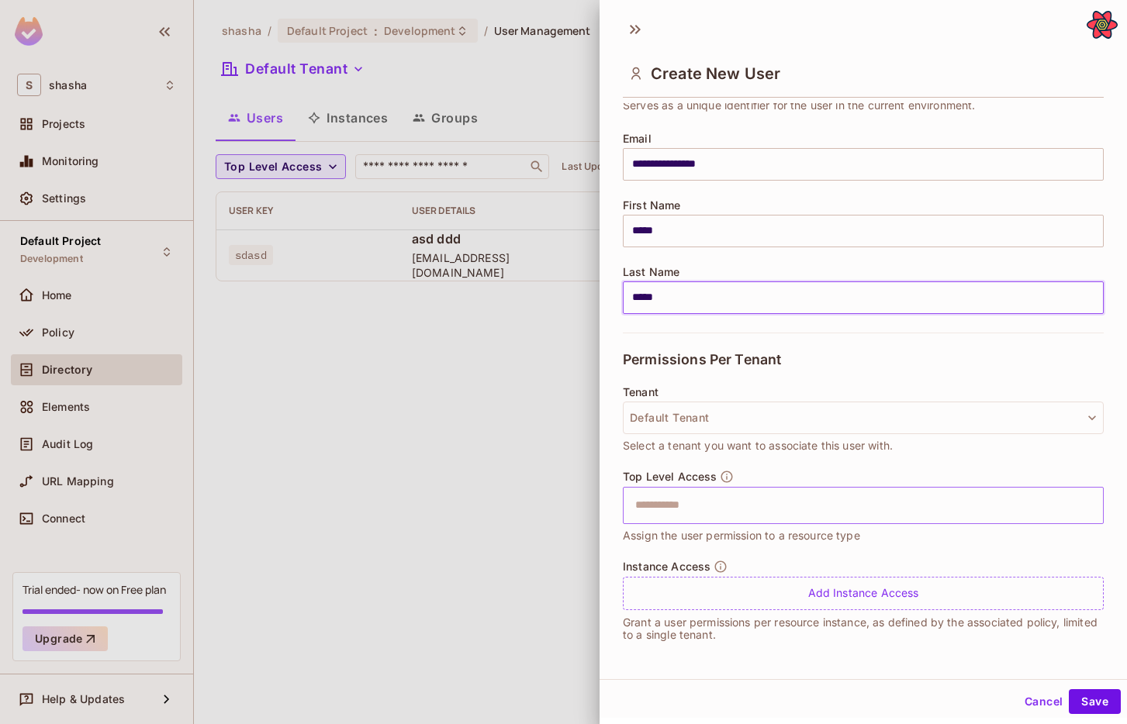
type input "*****"
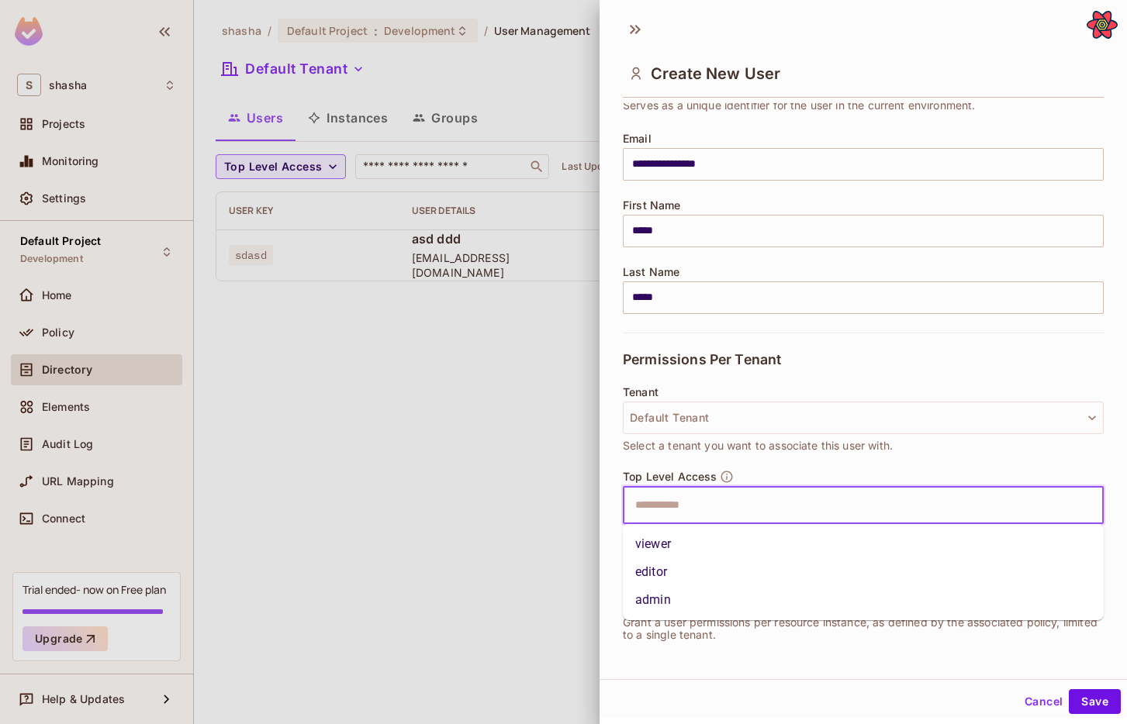
click at [655, 502] on input "text" at bounding box center [849, 505] width 447 height 31
type input "*"
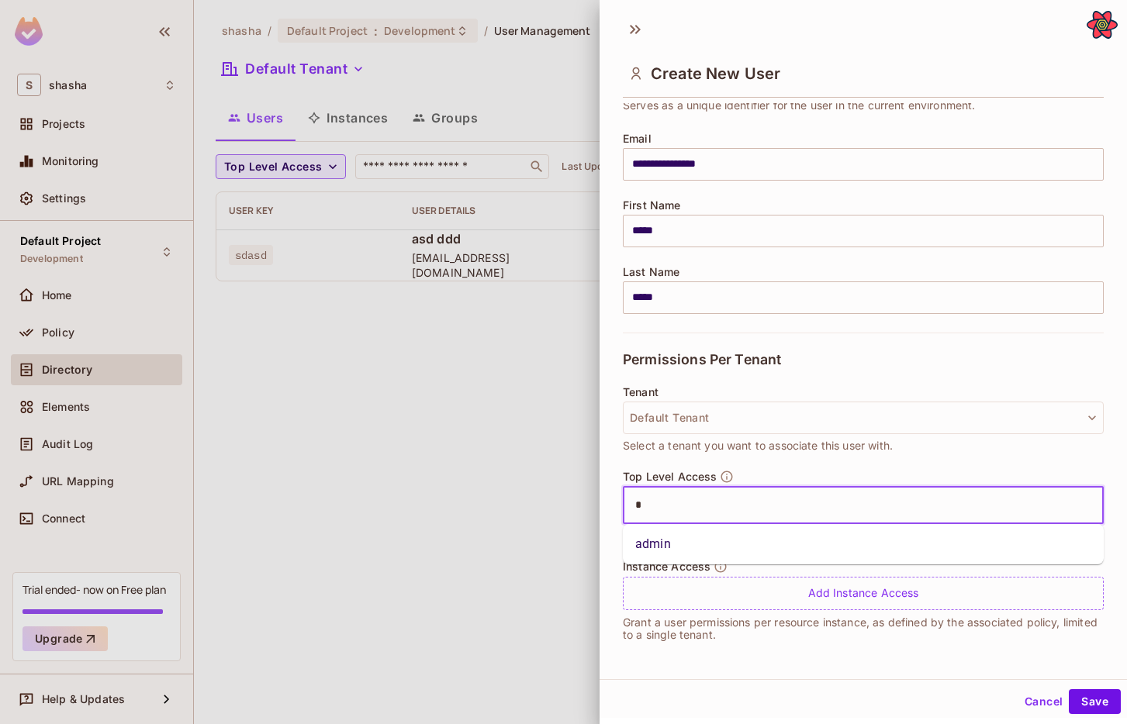
click at [666, 550] on li "admin" at bounding box center [863, 544] width 481 height 28
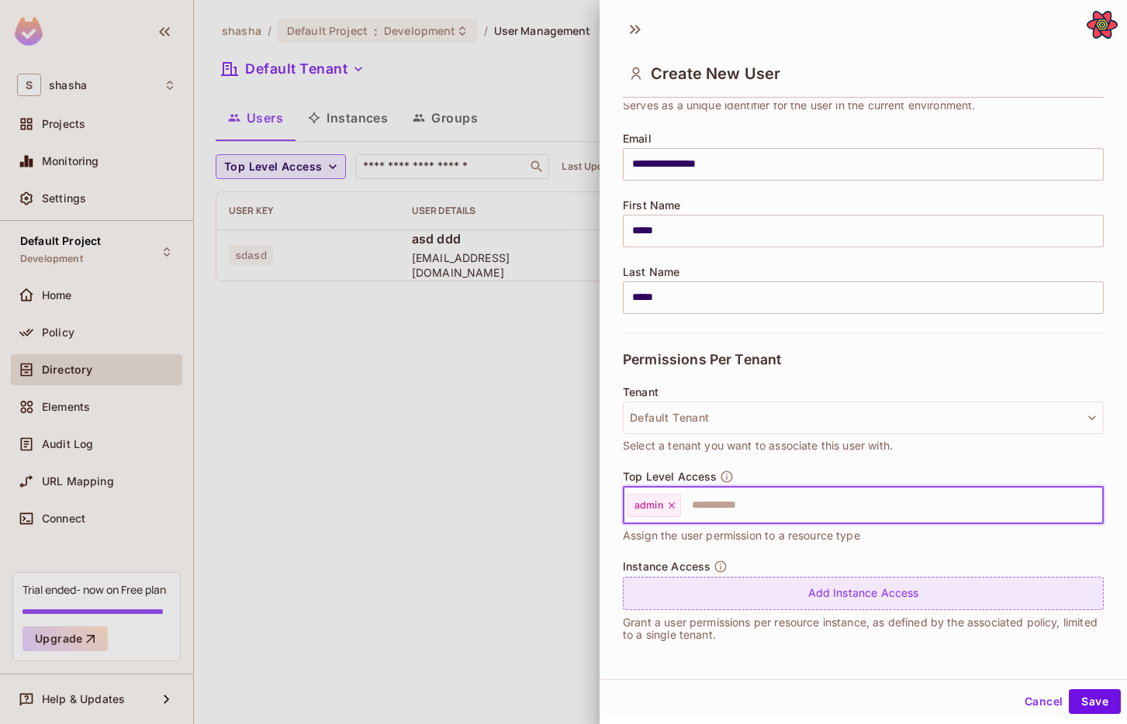
scroll to position [2, 0]
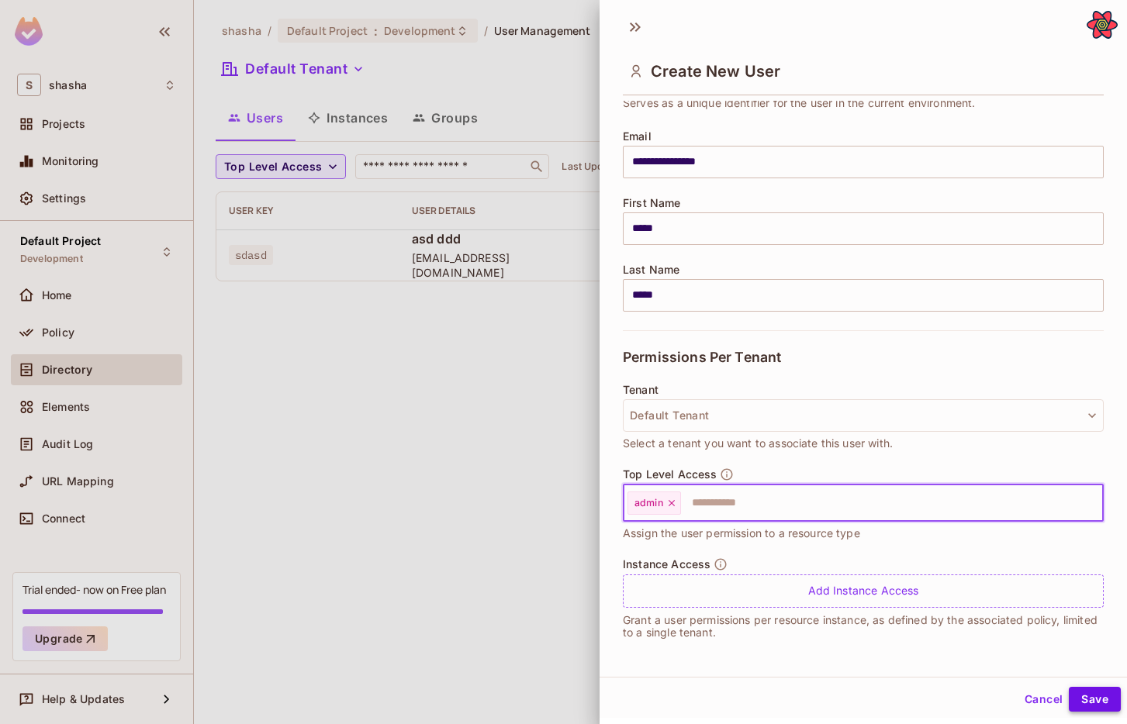
click at [902, 692] on button "Save" at bounding box center [1094, 699] width 52 height 25
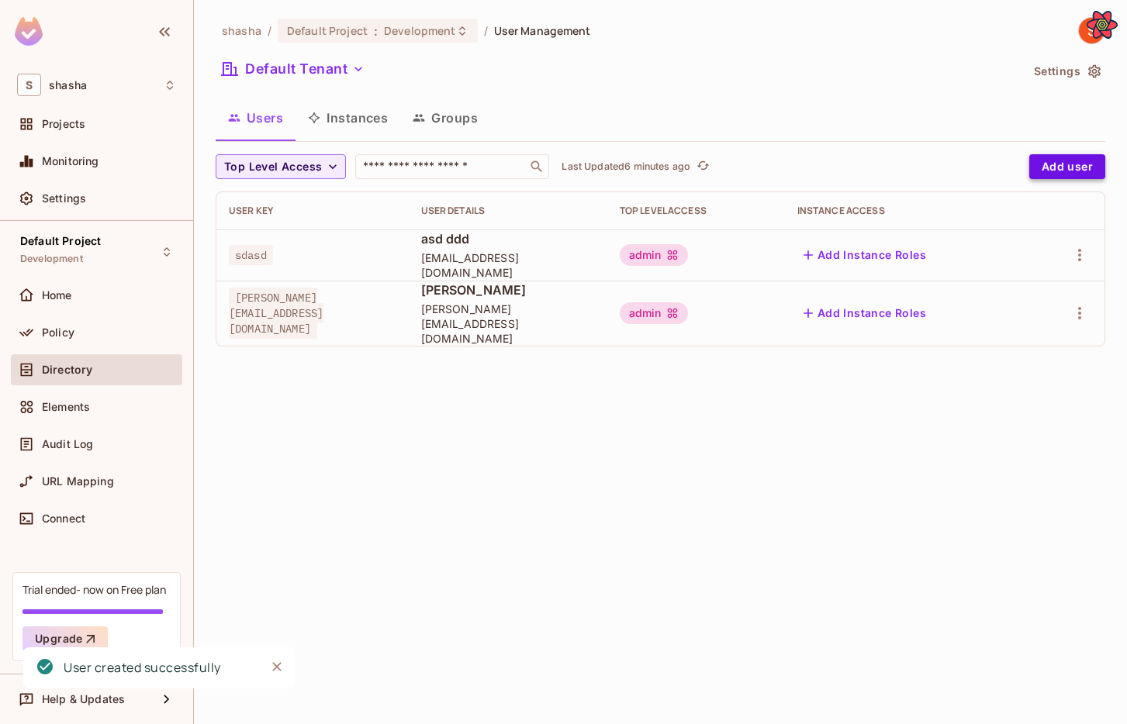
click at [902, 175] on button "Add user" at bounding box center [1067, 166] width 76 height 25
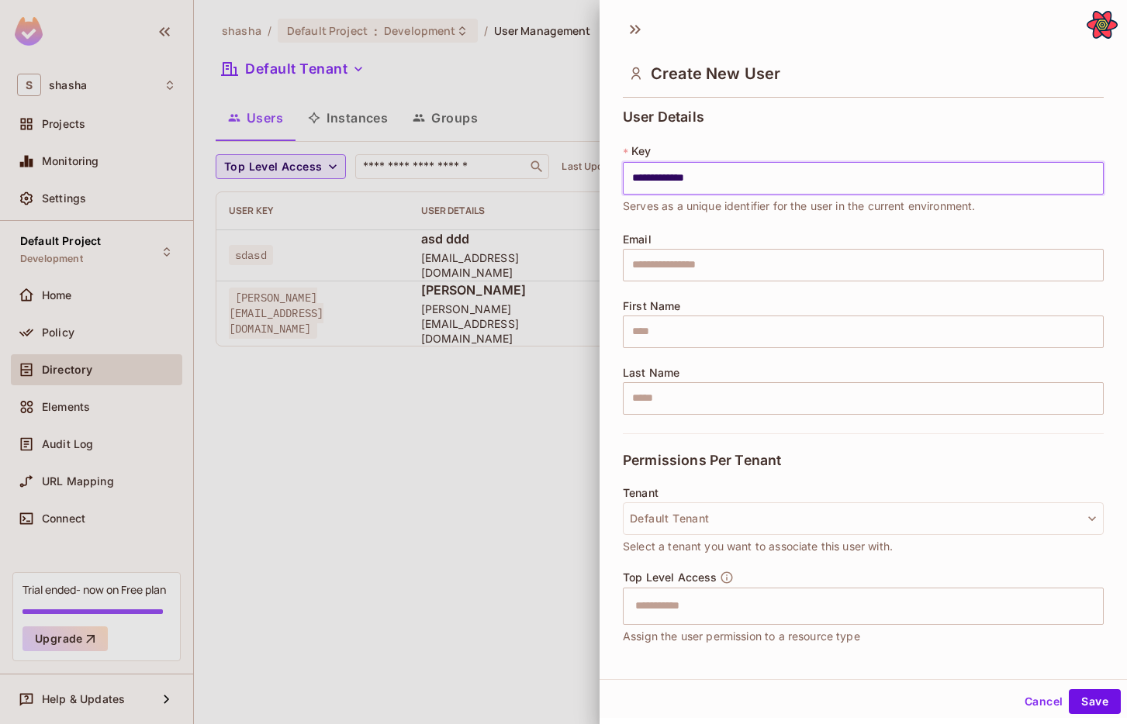
type input "**********"
paste input "**********"
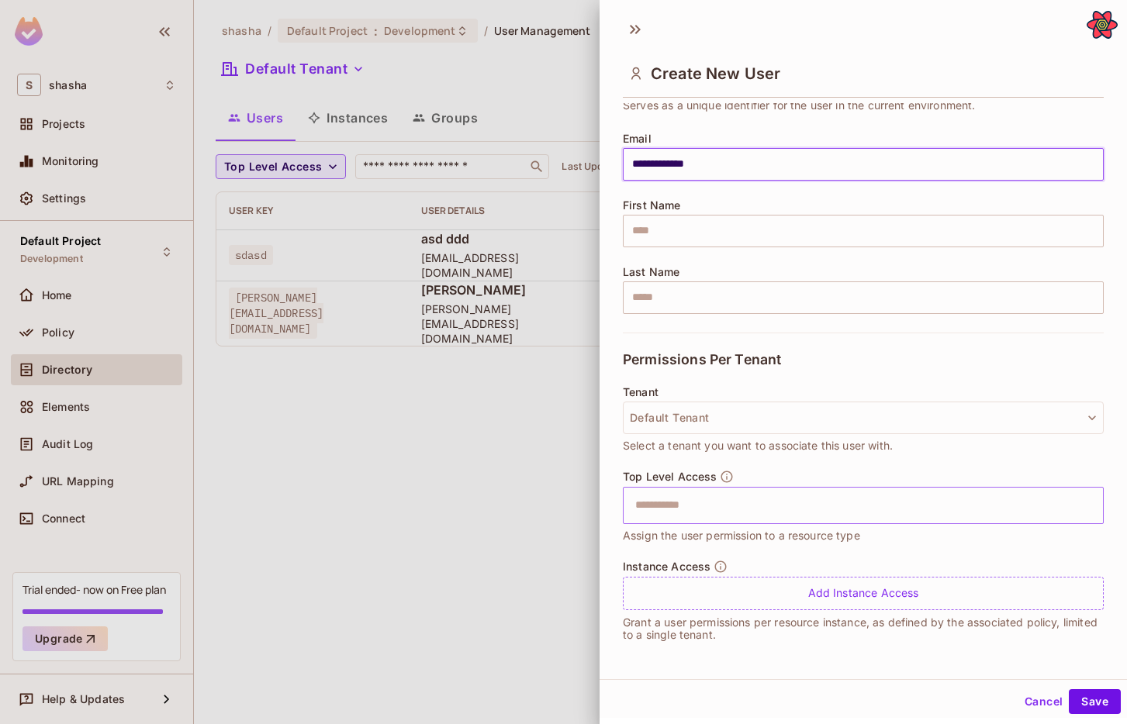
type input "**********"
click at [721, 512] on input "text" at bounding box center [849, 505] width 447 height 31
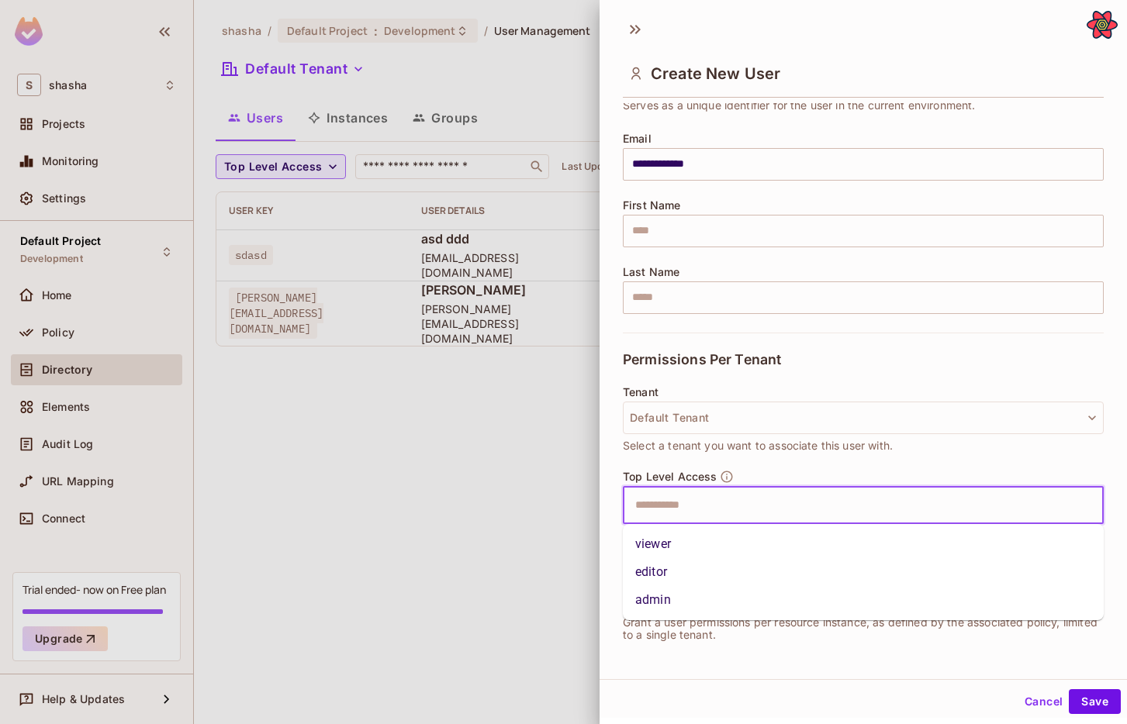
click at [689, 537] on li "viewer" at bounding box center [863, 544] width 481 height 28
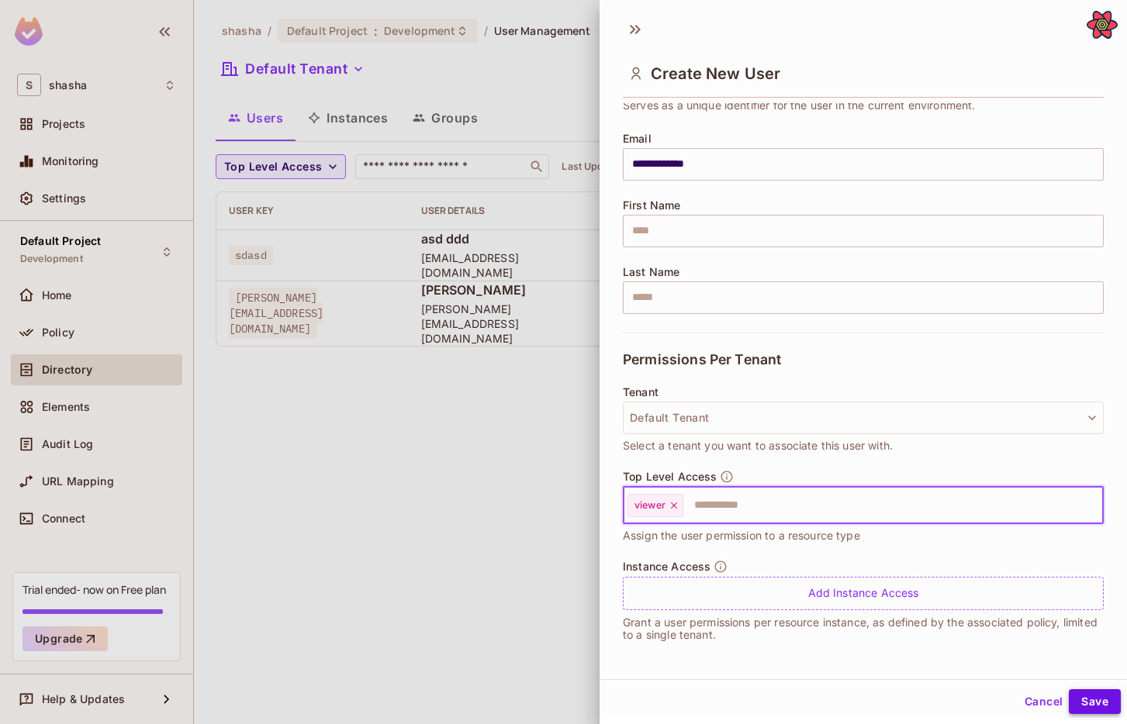
click at [902, 700] on button "Save" at bounding box center [1094, 701] width 52 height 25
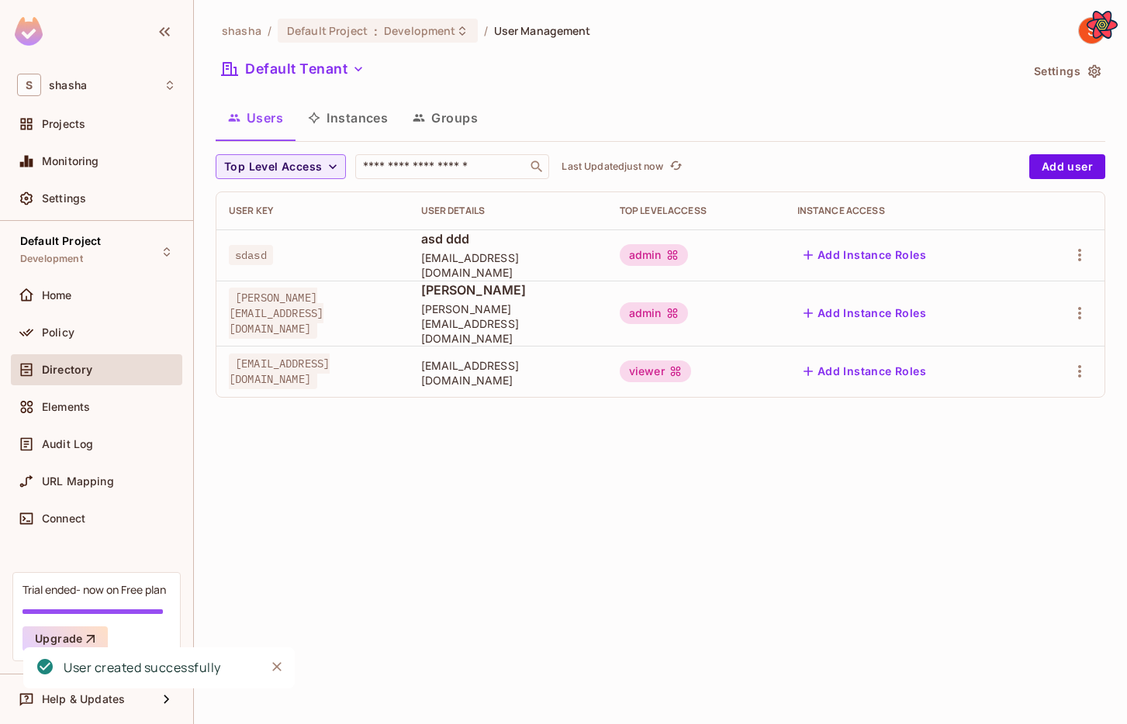
click at [450, 118] on button "Groups" at bounding box center [445, 117] width 90 height 39
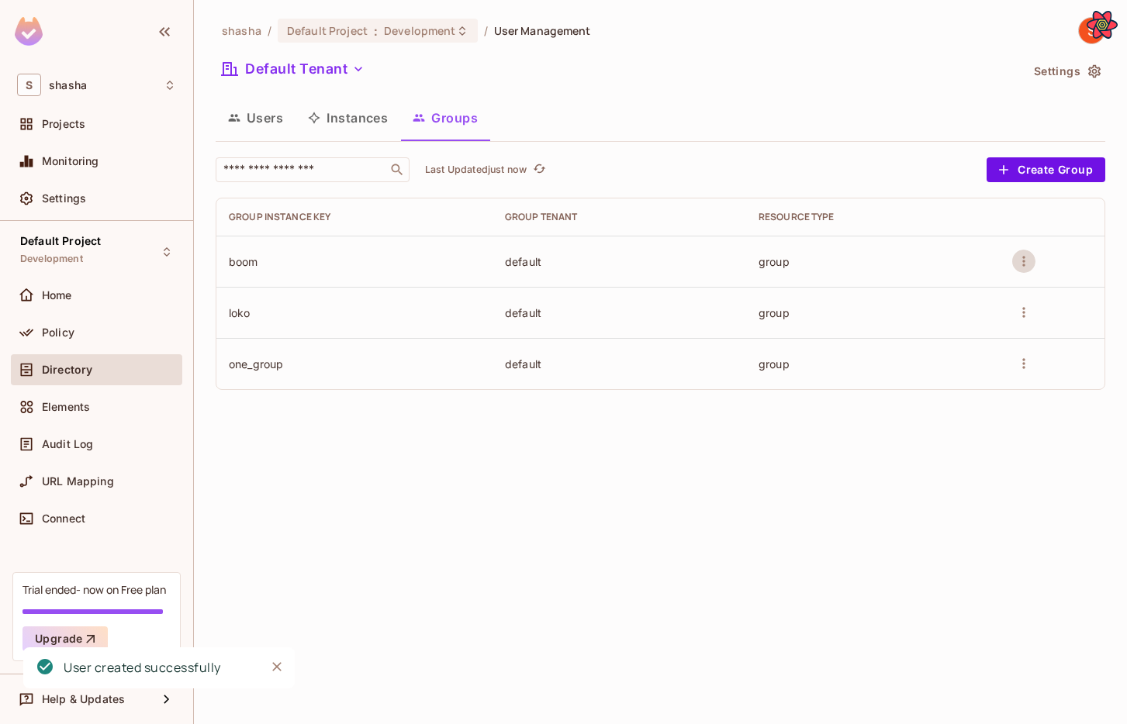
click at [902, 261] on icon "more" at bounding box center [1023, 262] width 2 height 10
click at [902, 285] on span "Edit Group" at bounding box center [988, 292] width 68 height 15
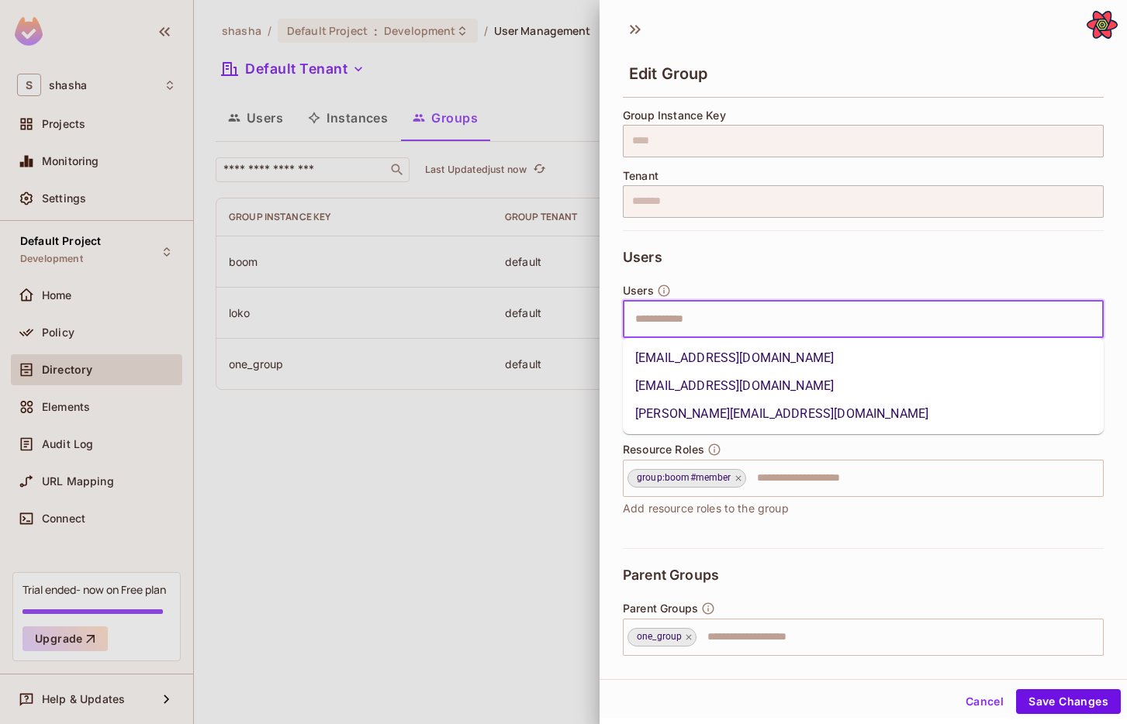
click at [744, 316] on input "text" at bounding box center [849, 319] width 447 height 31
click at [723, 355] on li "[EMAIL_ADDRESS][DOMAIN_NAME]" at bounding box center [863, 358] width 481 height 28
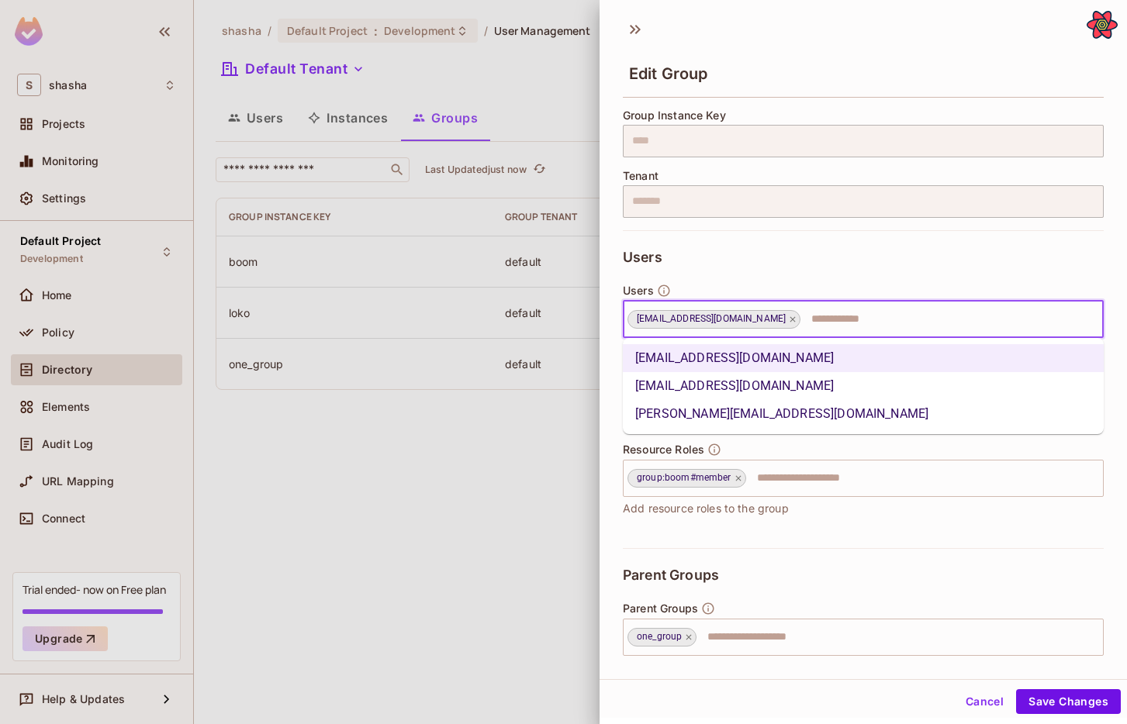
click at [802, 320] on input "text" at bounding box center [937, 319] width 271 height 31
click at [737, 381] on li "[EMAIL_ADDRESS][DOMAIN_NAME]" at bounding box center [863, 386] width 481 height 28
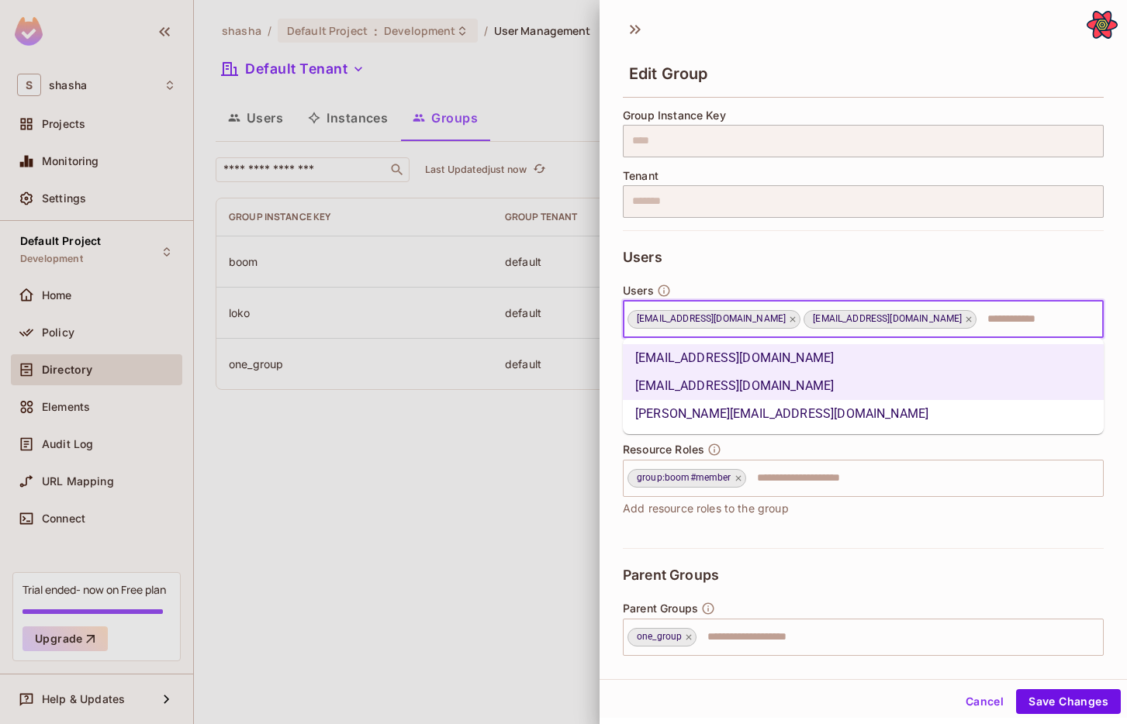
click at [902, 318] on input "text" at bounding box center [1025, 319] width 95 height 31
click at [809, 414] on li "[PERSON_NAME][EMAIL_ADDRESS][DOMAIN_NAME]" at bounding box center [863, 414] width 481 height 28
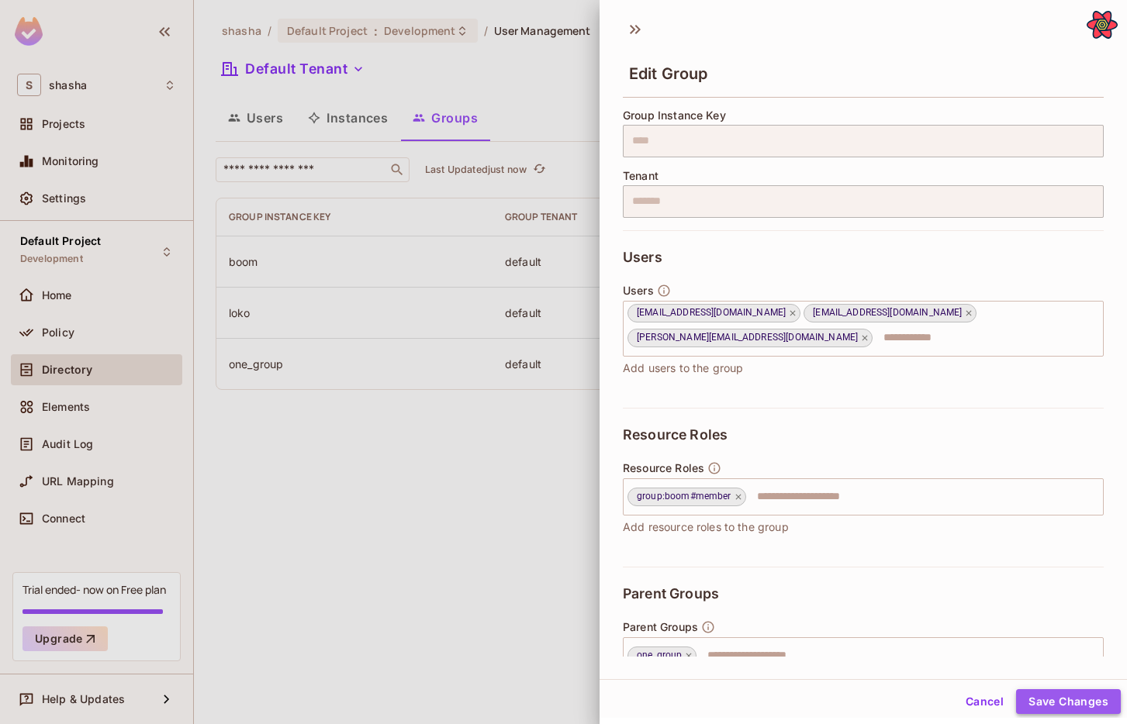
click at [902, 699] on button "Save Changes" at bounding box center [1068, 701] width 105 height 25
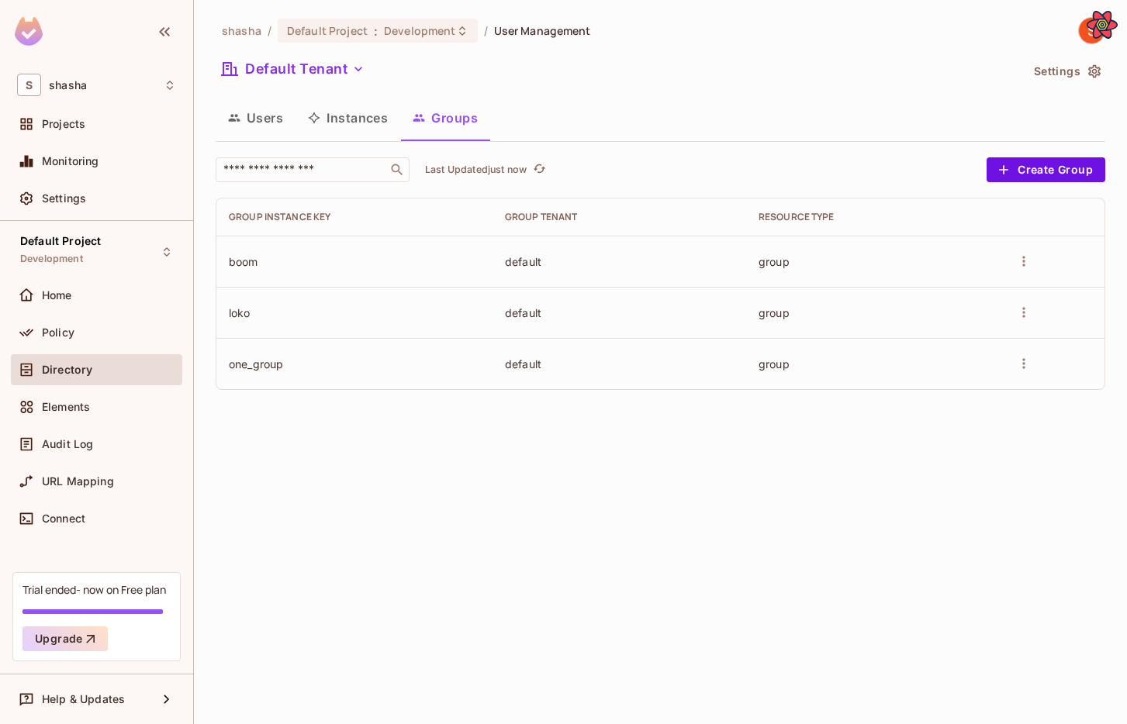
click at [1014, 261] on button "more" at bounding box center [1023, 261] width 23 height 23
click at [1014, 285] on span "Edit Group" at bounding box center [988, 292] width 68 height 15
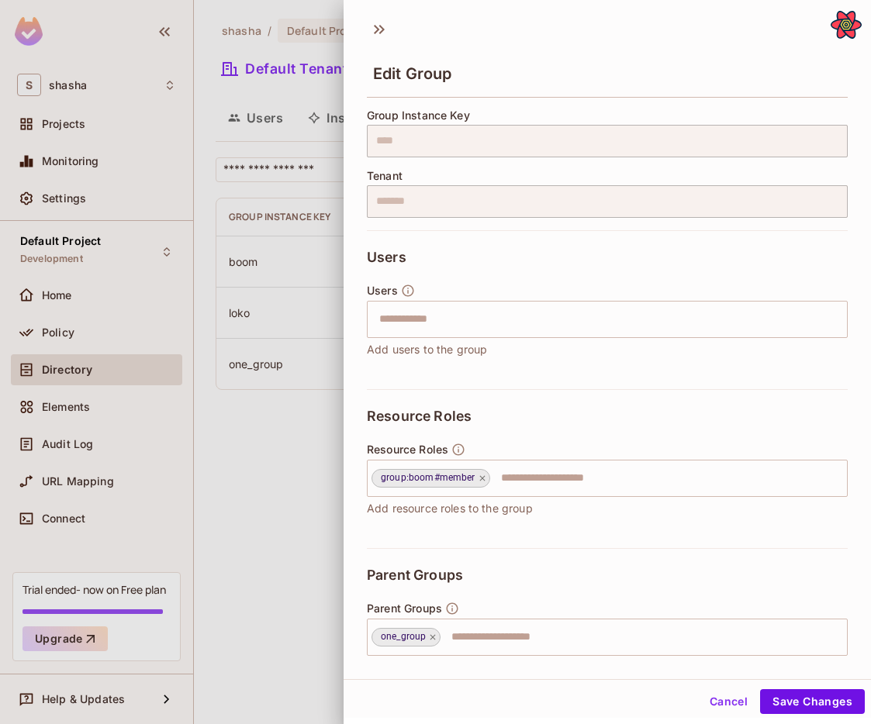
scroll to position [38, 0]
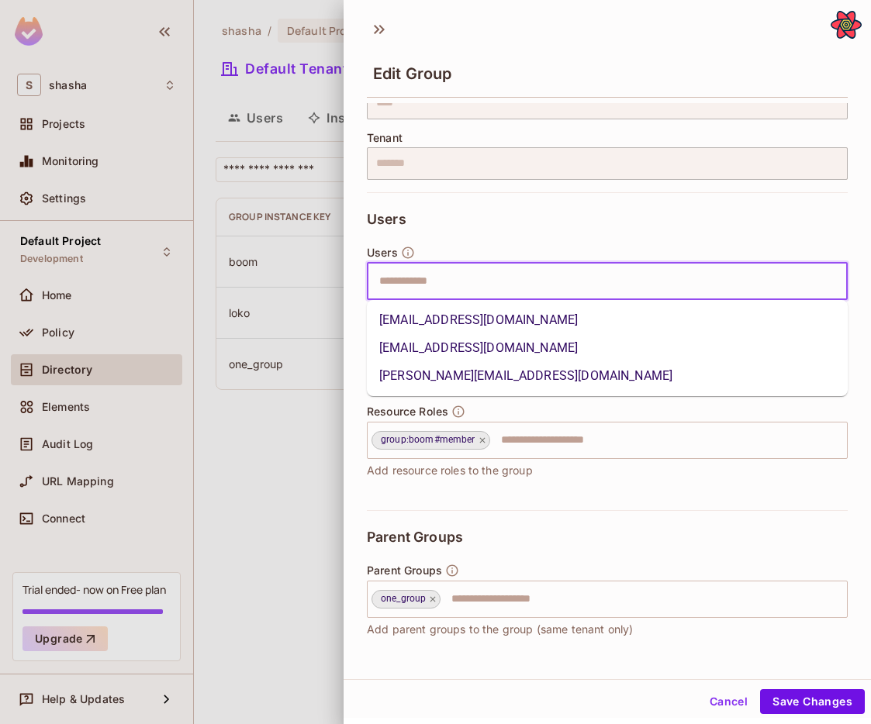
click at [514, 292] on input "text" at bounding box center [593, 281] width 447 height 31
click at [510, 305] on ul "[EMAIL_ADDRESS][DOMAIN_NAME] [EMAIL_ADDRESS][DOMAIN_NAME] [PERSON_NAME][EMAIL_A…" at bounding box center [607, 348] width 481 height 96
click at [510, 321] on li "[EMAIL_ADDRESS][DOMAIN_NAME]" at bounding box center [607, 320] width 481 height 28
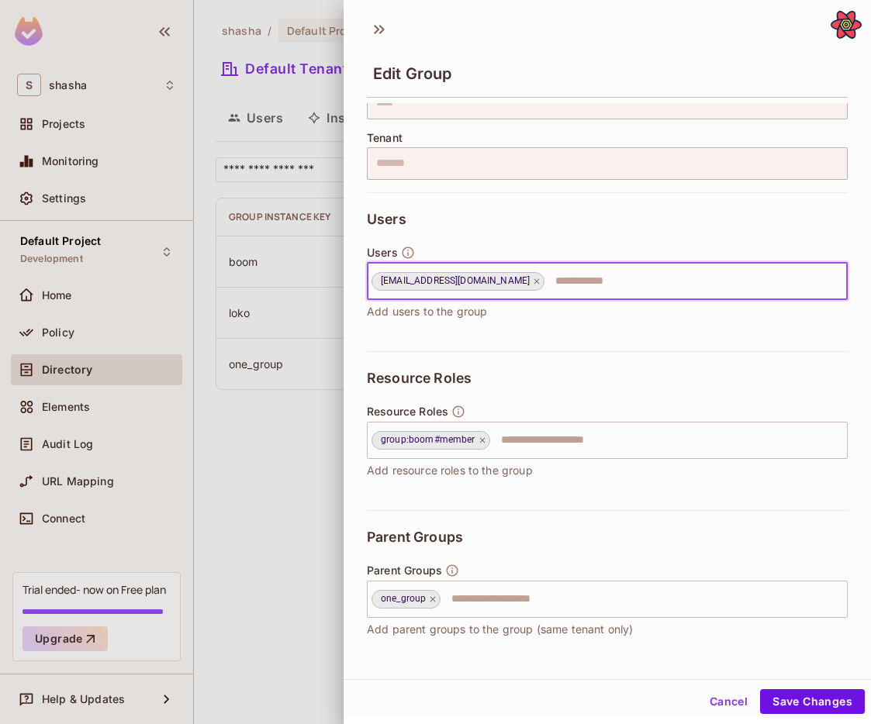
click at [546, 295] on input "text" at bounding box center [681, 281] width 271 height 31
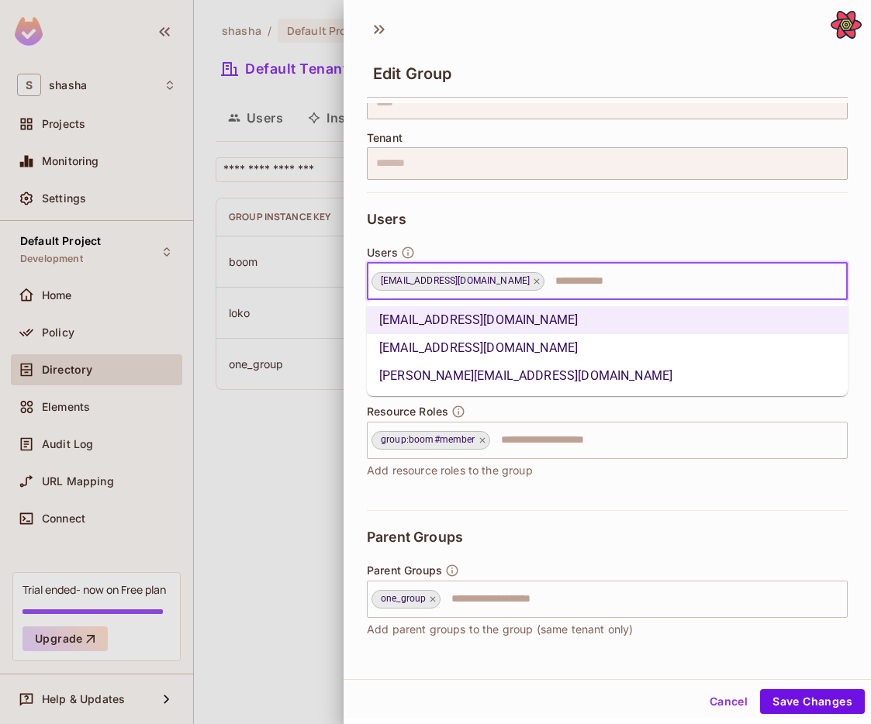
click at [542, 348] on li "[EMAIL_ADDRESS][DOMAIN_NAME]" at bounding box center [607, 348] width 481 height 28
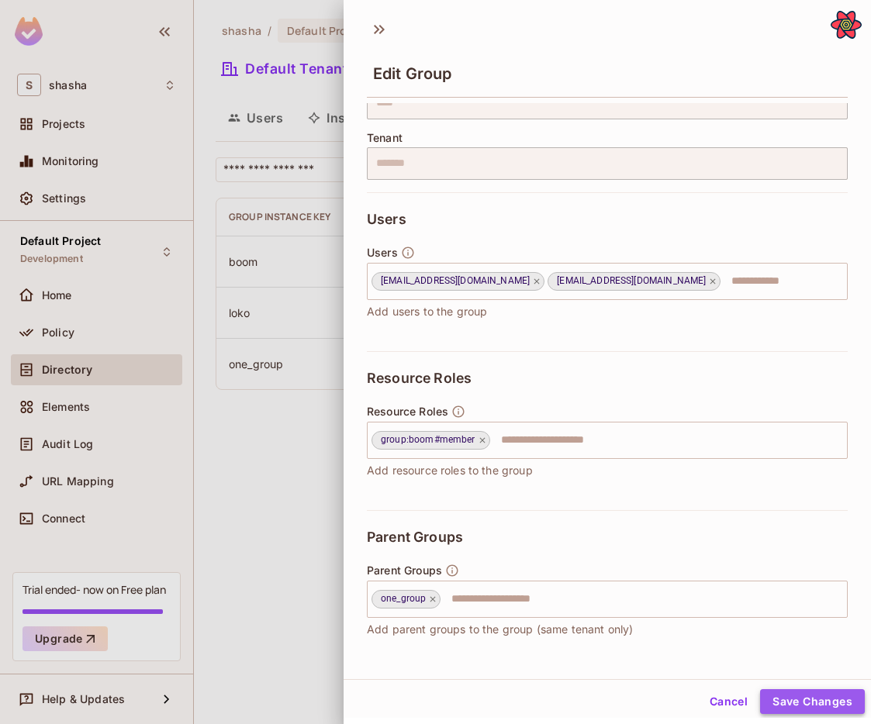
click at [785, 699] on button "Save Changes" at bounding box center [812, 701] width 105 height 25
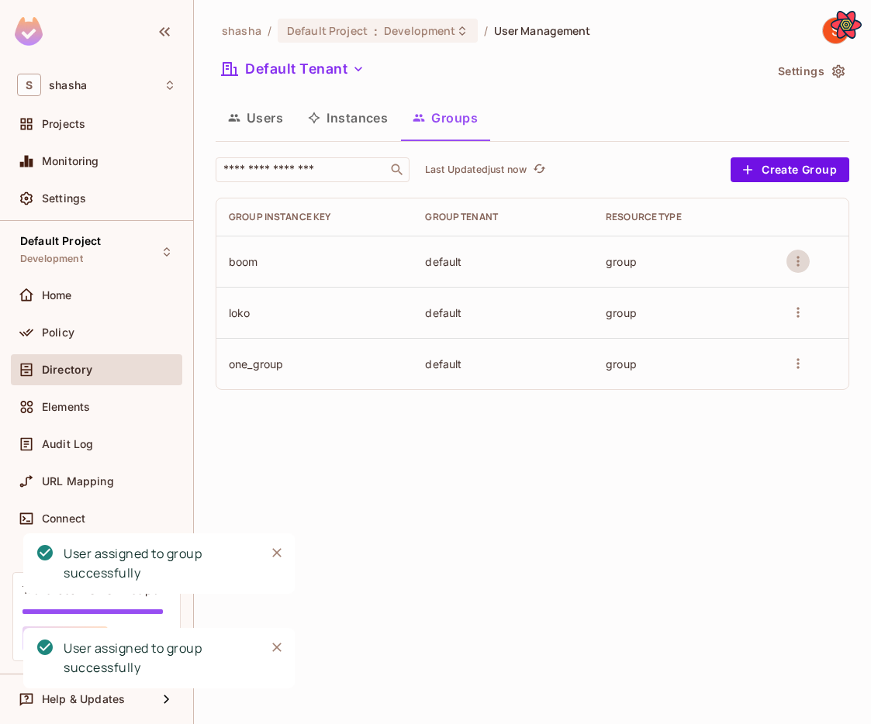
click at [791, 252] on button "more" at bounding box center [797, 261] width 23 height 23
click at [769, 294] on span "Edit Group" at bounding box center [762, 292] width 68 height 15
click at [809, 250] on td at bounding box center [811, 261] width 74 height 51
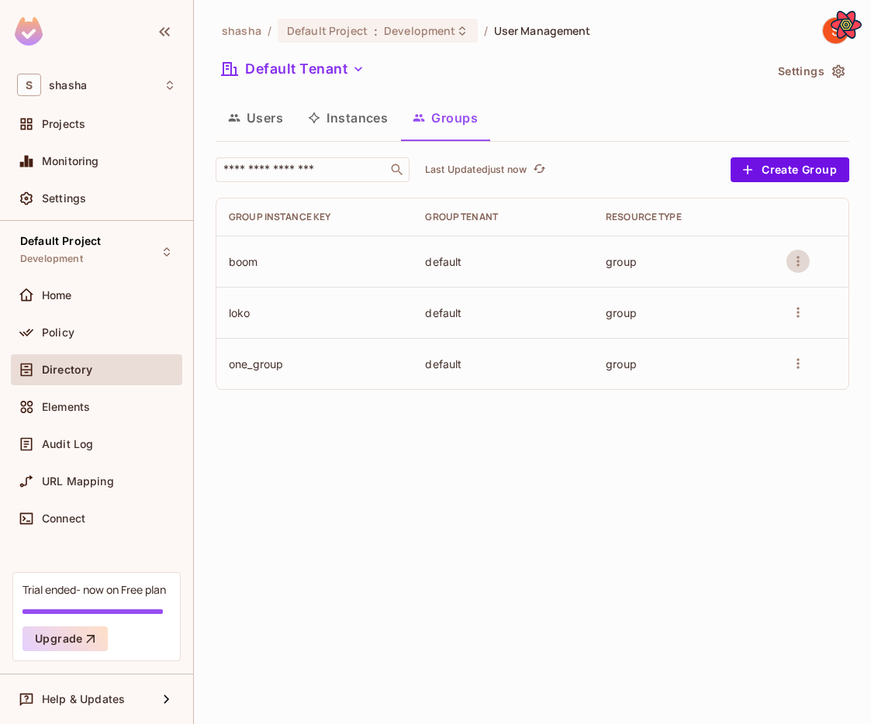
click at [787, 264] on button "more" at bounding box center [797, 261] width 23 height 23
click at [789, 292] on span "Edit Group" at bounding box center [762, 292] width 68 height 15
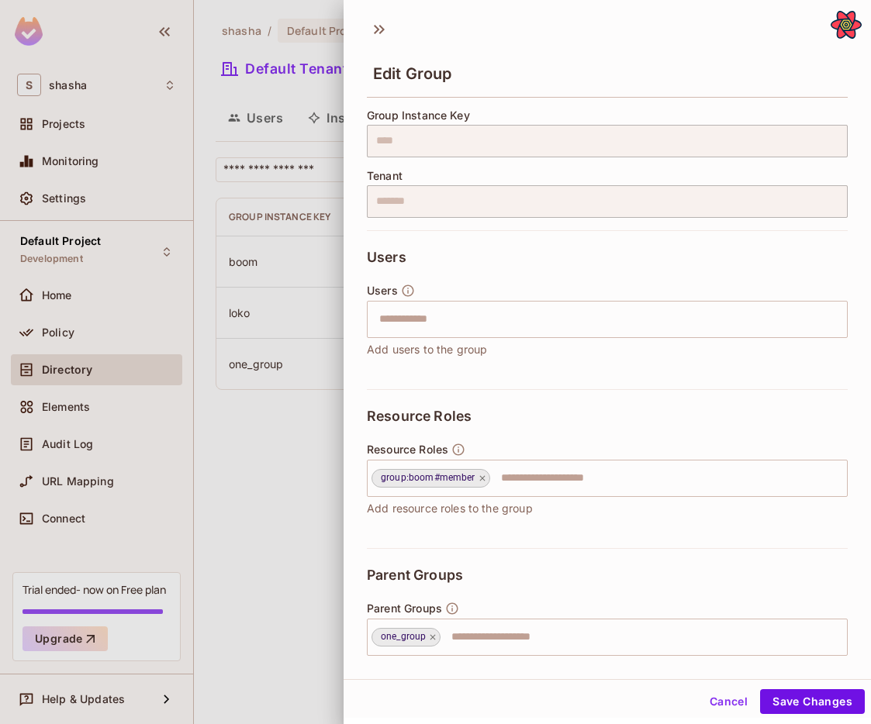
click at [276, 299] on div at bounding box center [435, 362] width 871 height 724
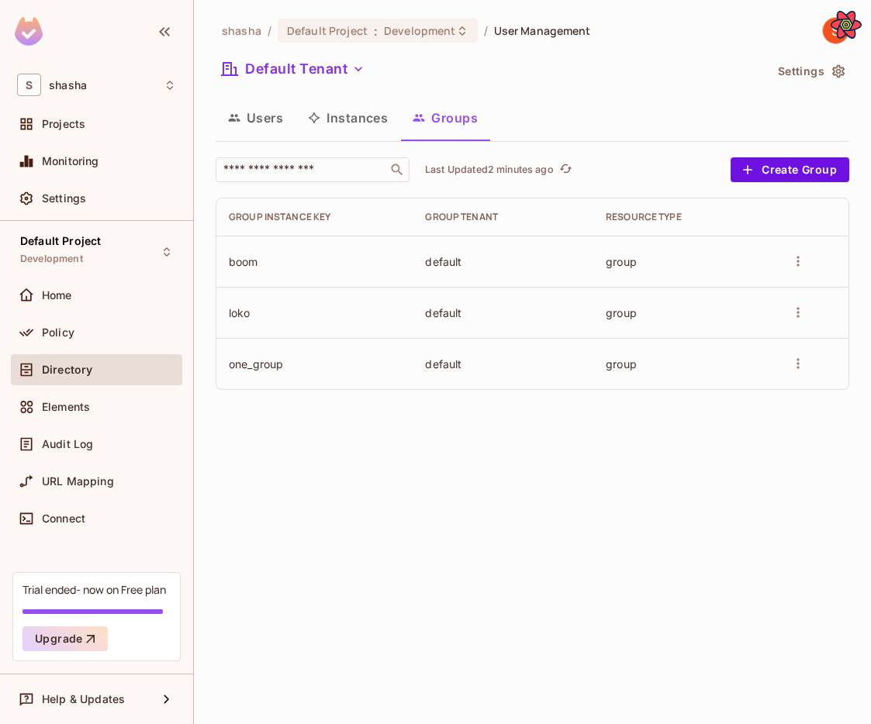
click at [799, 271] on button "more" at bounding box center [797, 261] width 23 height 23
click at [780, 293] on span "Edit Group" at bounding box center [762, 292] width 68 height 15
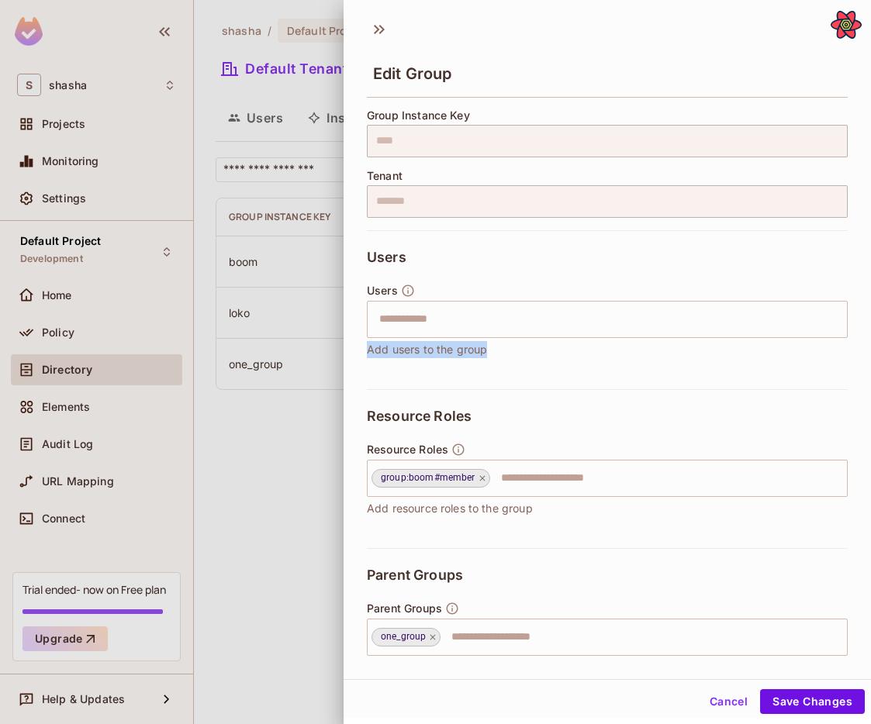
drag, startPoint x: 494, startPoint y: 354, endPoint x: 368, endPoint y: 343, distance: 126.1
click at [368, 343] on div "Users ​ Add users to the group" at bounding box center [607, 321] width 481 height 74
copy span "Add users to the group"
click at [586, 343] on div "Users ​ Add users to the group" at bounding box center [607, 321] width 481 height 74
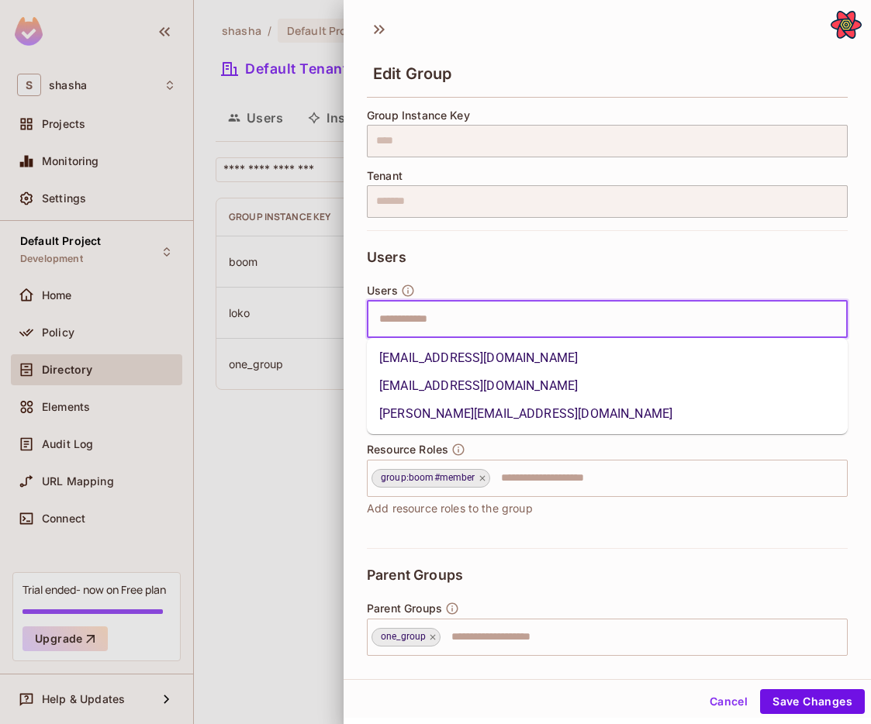
click at [542, 324] on input "text" at bounding box center [593, 319] width 447 height 31
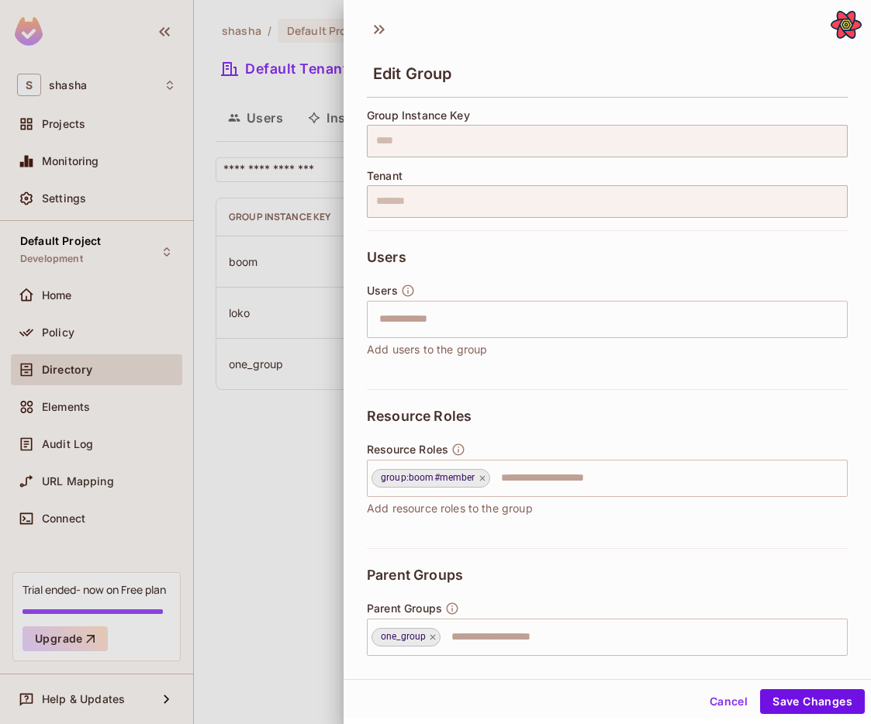
click at [521, 291] on div "Users ​ Add users to the group" at bounding box center [607, 321] width 481 height 74
click at [538, 323] on input "text" at bounding box center [593, 319] width 447 height 31
click at [316, 446] on div at bounding box center [435, 362] width 871 height 724
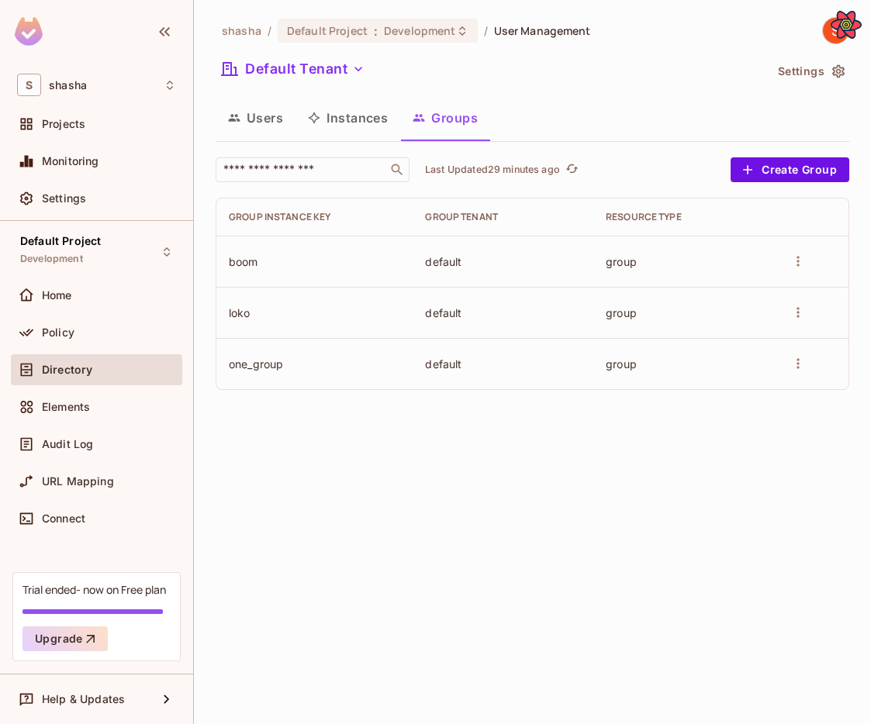
click at [316, 446] on div "shasha / Default Project : Development / User Management Default Tenant Setting…" at bounding box center [532, 362] width 677 height 724
click at [261, 112] on button "Users" at bounding box center [256, 117] width 80 height 39
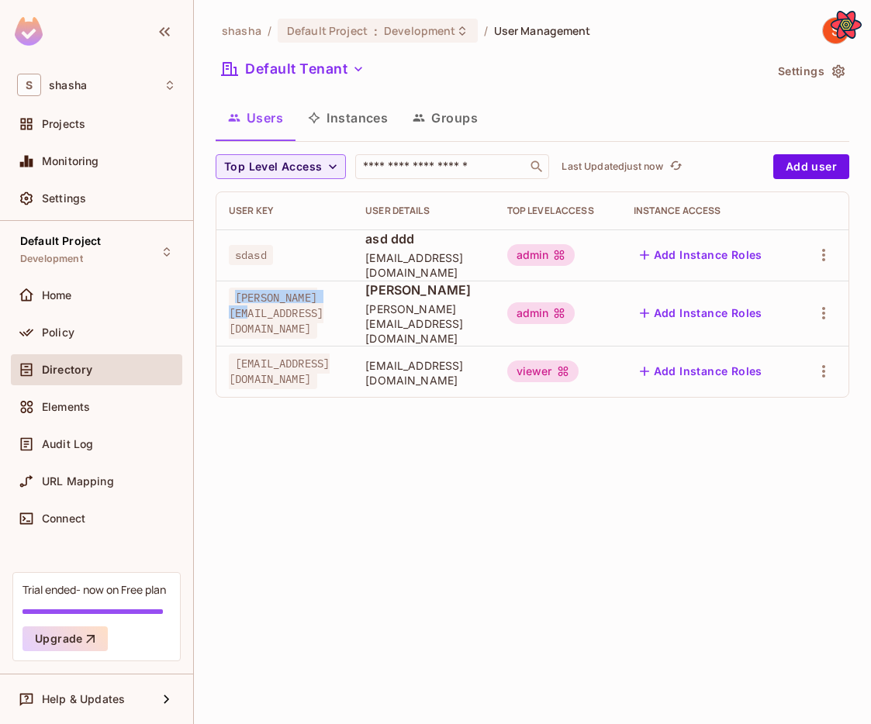
drag, startPoint x: 338, startPoint y: 309, endPoint x: 225, endPoint y: 306, distance: 113.2
click at [225, 306] on td "[PERSON_NAME][EMAIL_ADDRESS][DOMAIN_NAME]" at bounding box center [284, 313] width 136 height 65
copy span "[PERSON_NAME][EMAIL_ADDRESS][DOMAIN_NAME]"
